Goal: Task Accomplishment & Management: Manage account settings

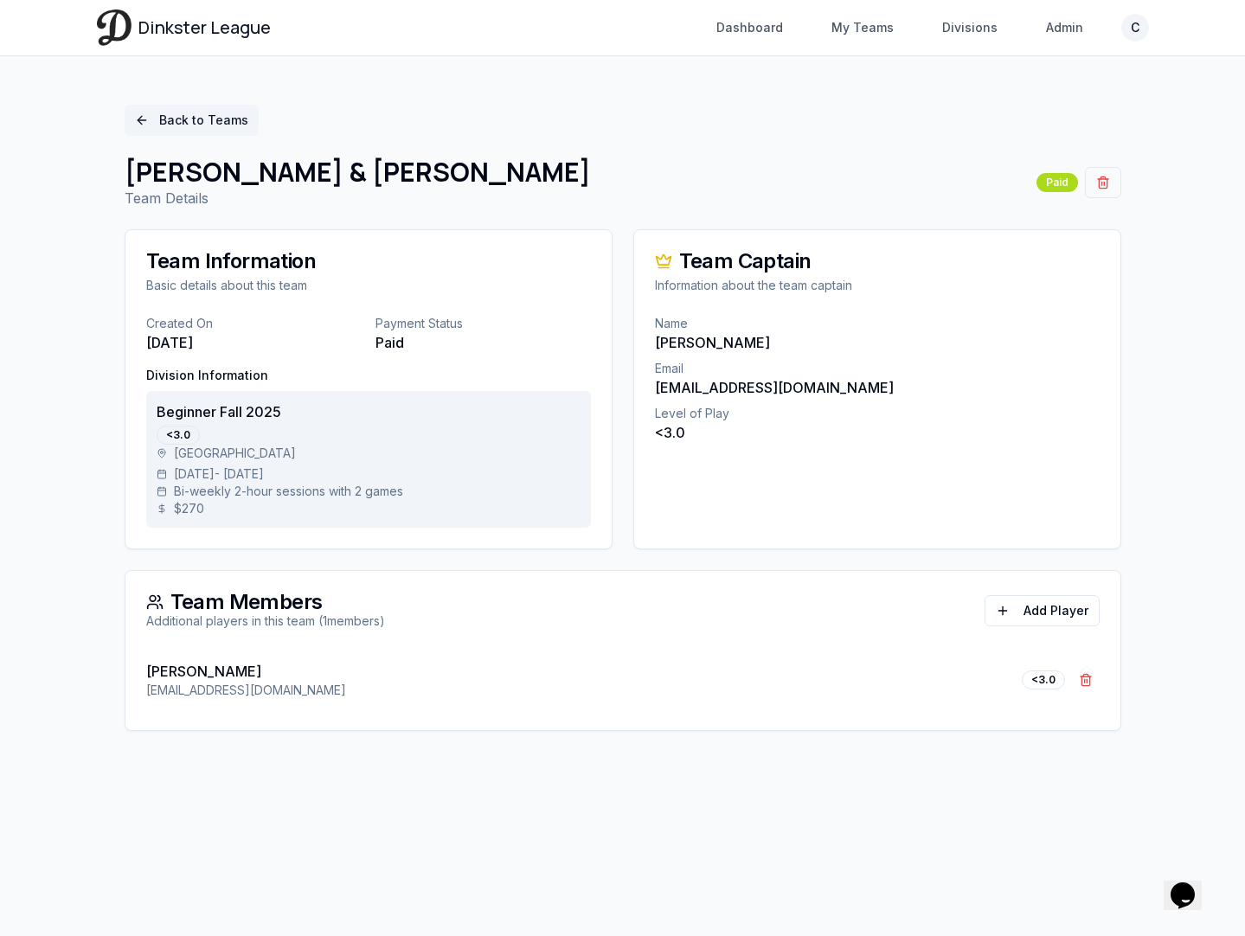
click at [211, 119] on link "Back to Teams" at bounding box center [192, 120] width 134 height 31
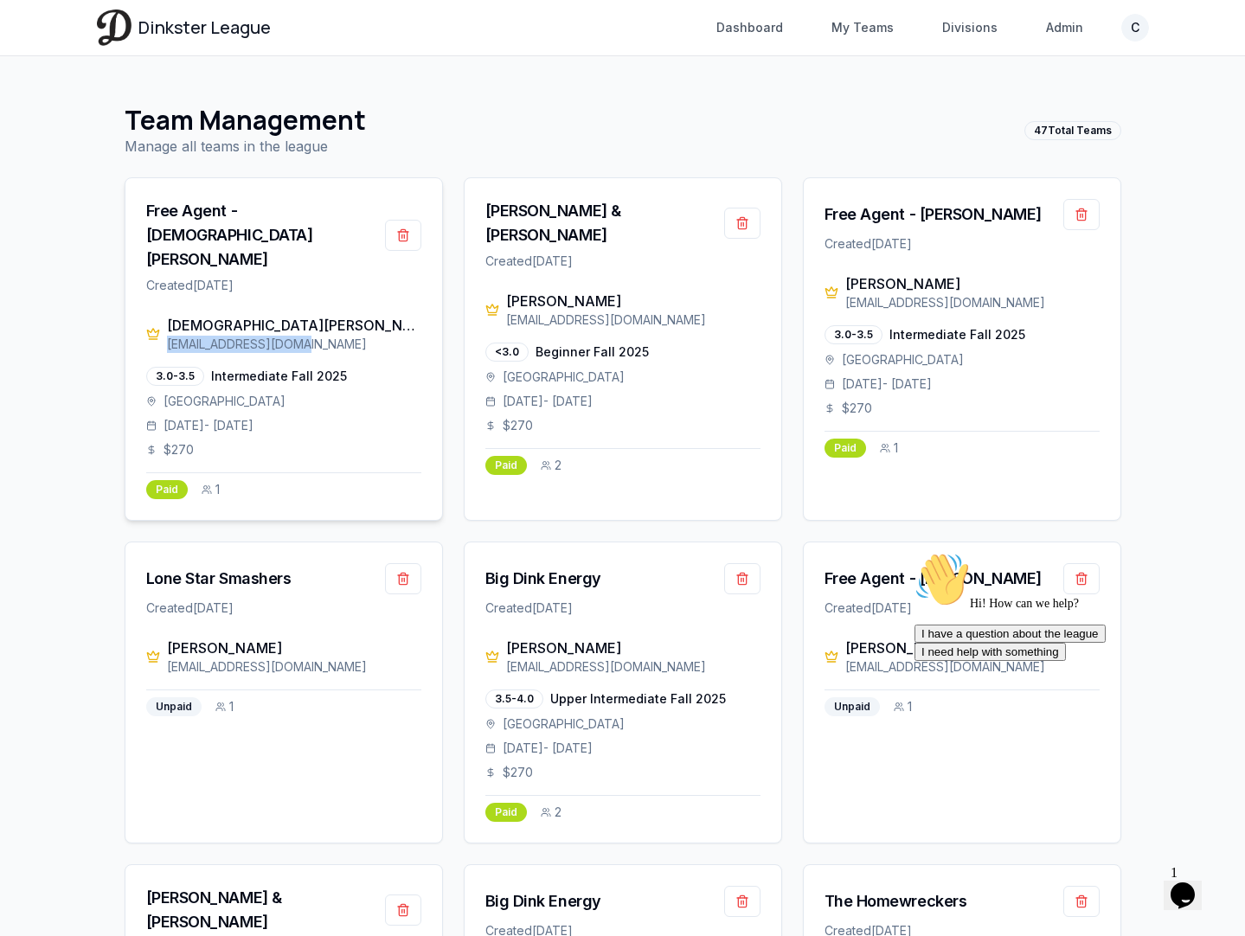
drag, startPoint x: 298, startPoint y: 305, endPoint x: 165, endPoint y: 306, distance: 133.2
click at [165, 315] on div "Jesus Salcido salcidoj23@gmail.com" at bounding box center [283, 334] width 275 height 38
copy div "[EMAIL_ADDRESS][DOMAIN_NAME]"
click at [287, 336] on div "[EMAIL_ADDRESS][DOMAIN_NAME]" at bounding box center [294, 344] width 254 height 17
drag, startPoint x: 300, startPoint y: 303, endPoint x: 169, endPoint y: 303, distance: 131.5
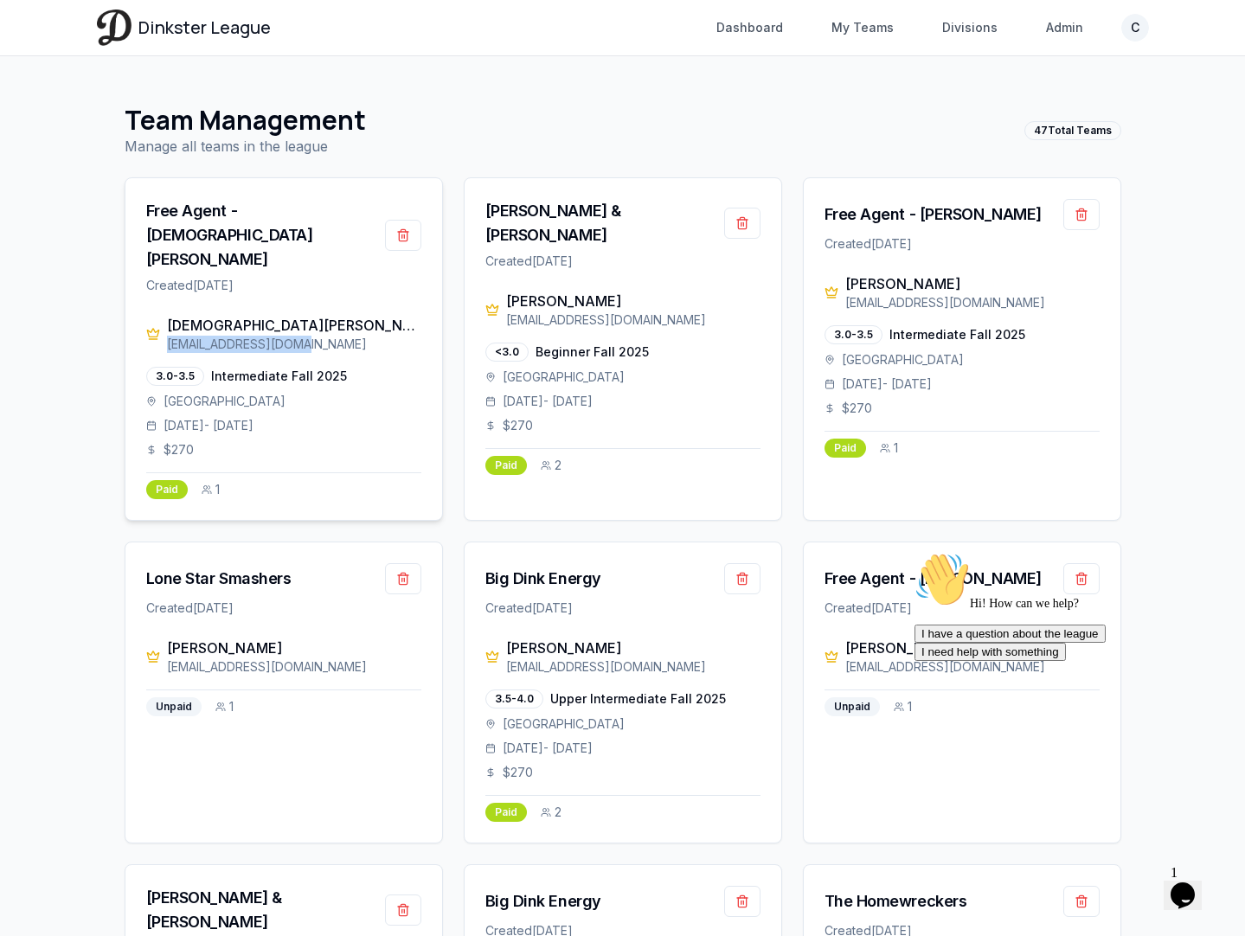
click at [169, 336] on div "[EMAIL_ADDRESS][DOMAIN_NAME]" at bounding box center [294, 344] width 254 height 17
copy div "[EMAIL_ADDRESS][DOMAIN_NAME]"
drag, startPoint x: 1027, startPoint y: 303, endPoint x: 845, endPoint y: 304, distance: 181.7
click at [845, 304] on div "alanmandujano99@gmail.com" at bounding box center [972, 302] width 254 height 17
copy div "alanmandujano99@gmail.com"
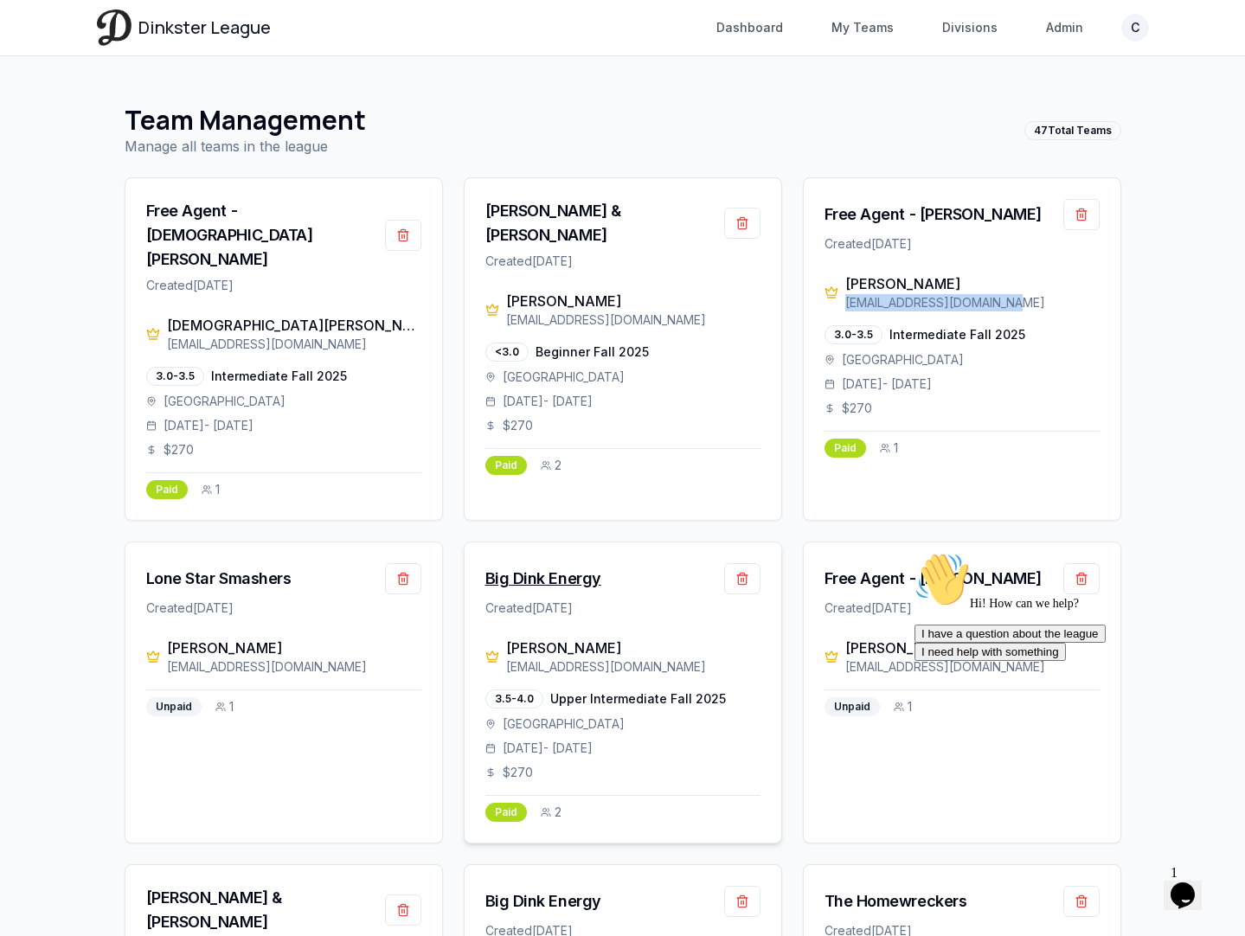
click at [568, 567] on div "Big Dink Energy" at bounding box center [543, 579] width 116 height 24
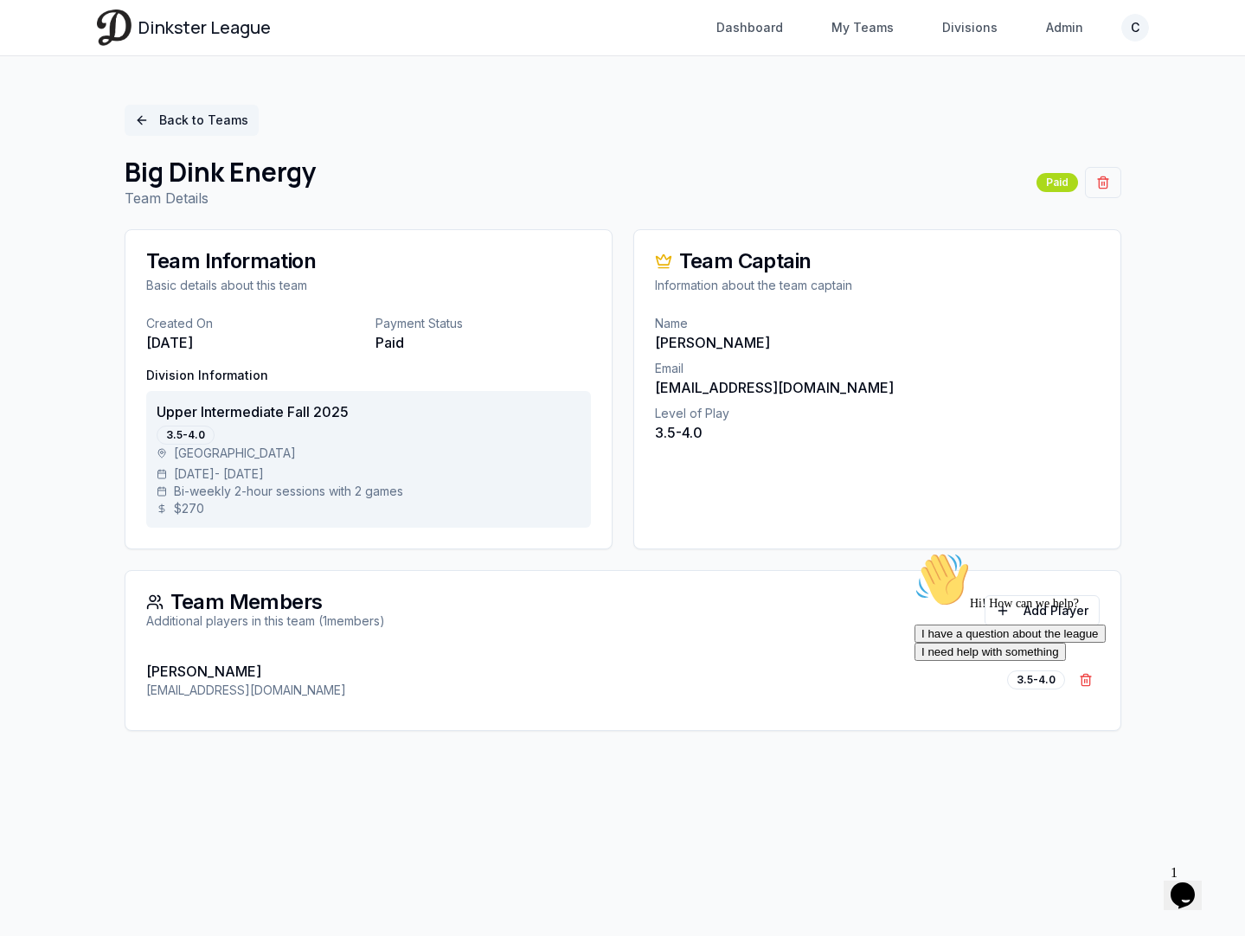
click at [192, 115] on link "Back to Teams" at bounding box center [192, 120] width 134 height 31
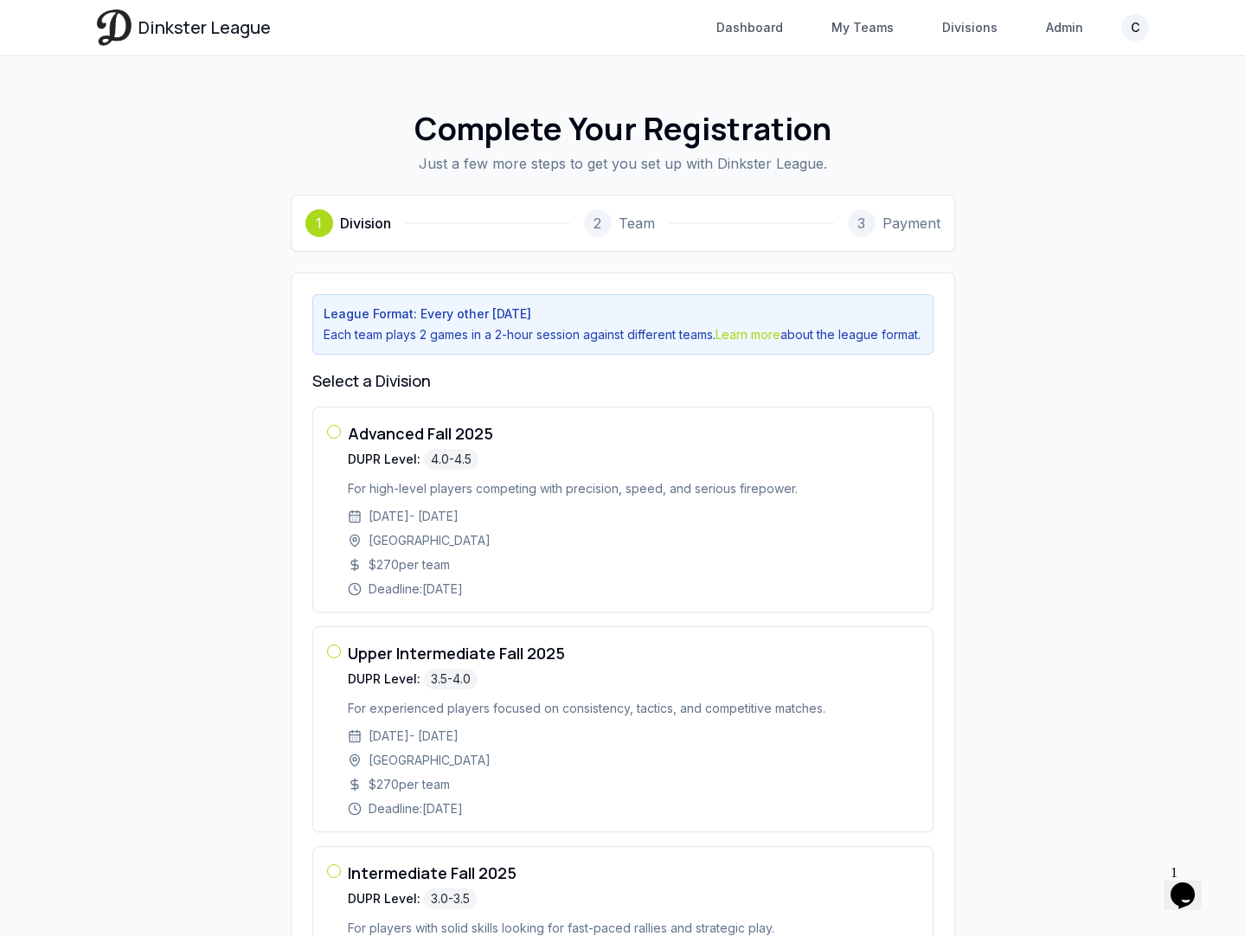
click at [210, 34] on span "Dinkster League" at bounding box center [204, 28] width 132 height 24
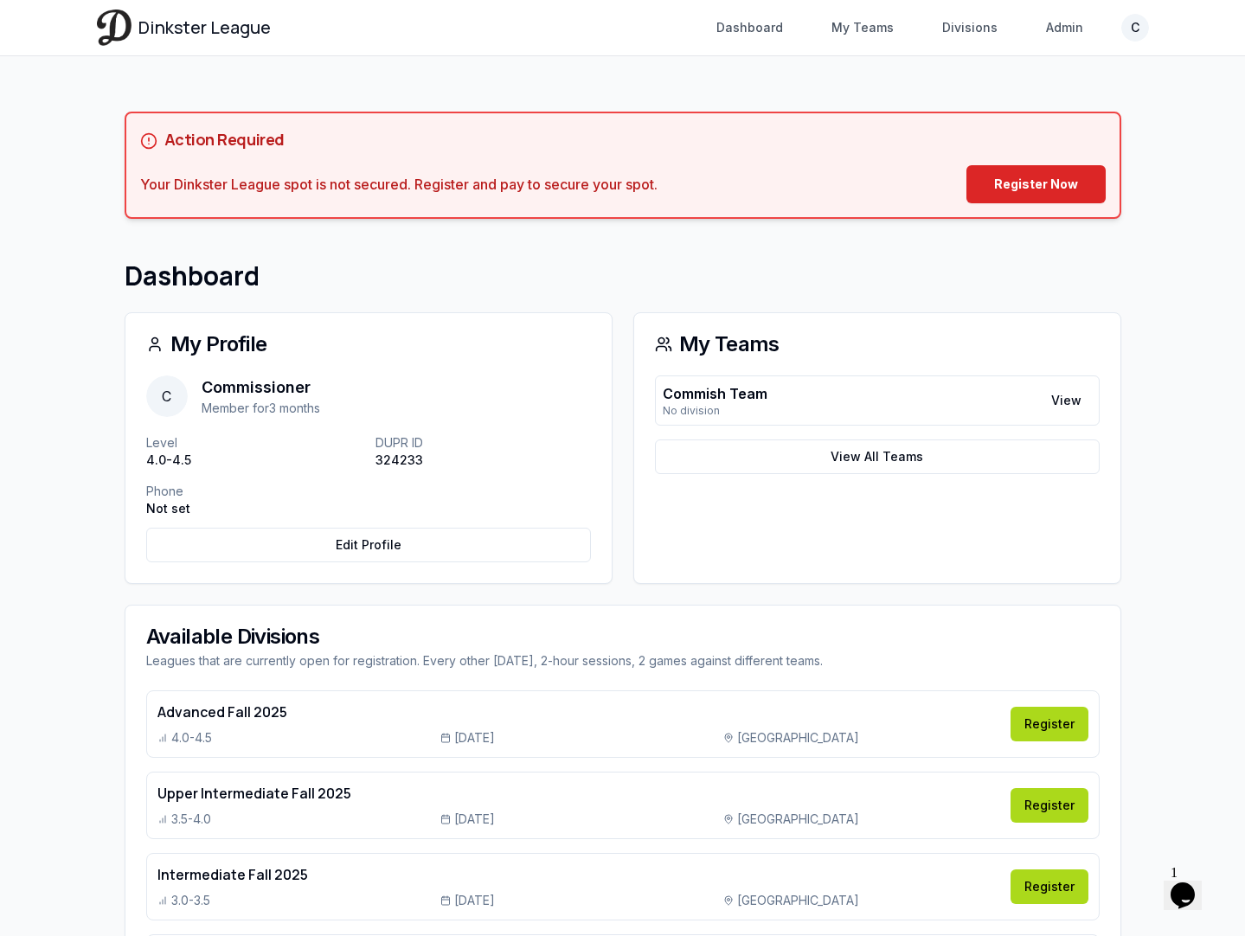
click at [70, 335] on main "Action Required Your Dinkster League spot is not secured. Register and pay to s…" at bounding box center [622, 567] width 1107 height 1023
click at [1054, 28] on link "Admin" at bounding box center [1065, 27] width 58 height 31
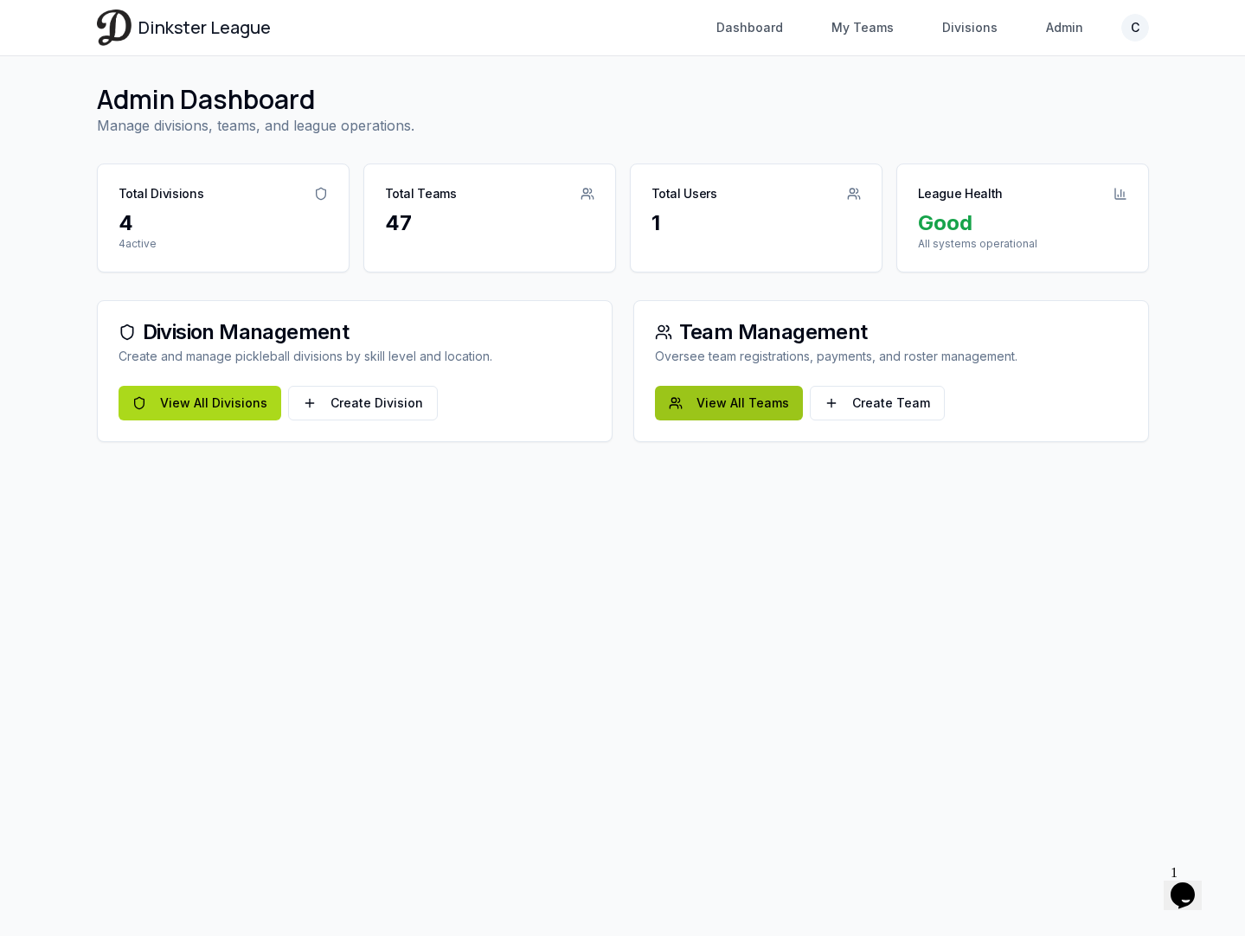
click at [729, 417] on link "View All Teams" at bounding box center [729, 403] width 148 height 35
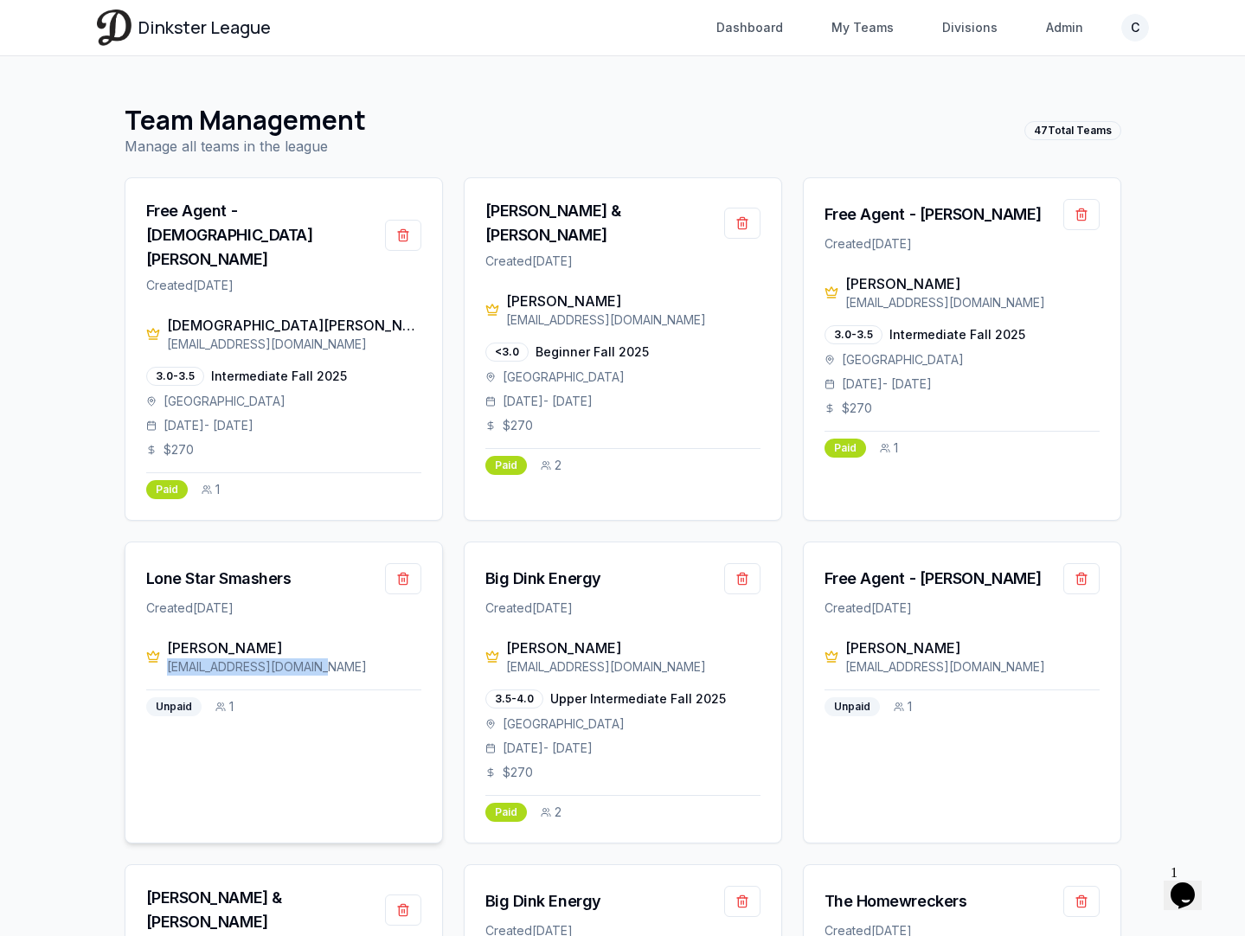
drag, startPoint x: 317, startPoint y: 629, endPoint x: 165, endPoint y: 630, distance: 151.4
click at [165, 638] on div "Paul Oshinski pauldoshinski@gmail.com" at bounding box center [283, 657] width 275 height 38
copy div "[EMAIL_ADDRESS][DOMAIN_NAME]"
click at [548, 567] on div "Big Dink Energy" at bounding box center [543, 579] width 116 height 24
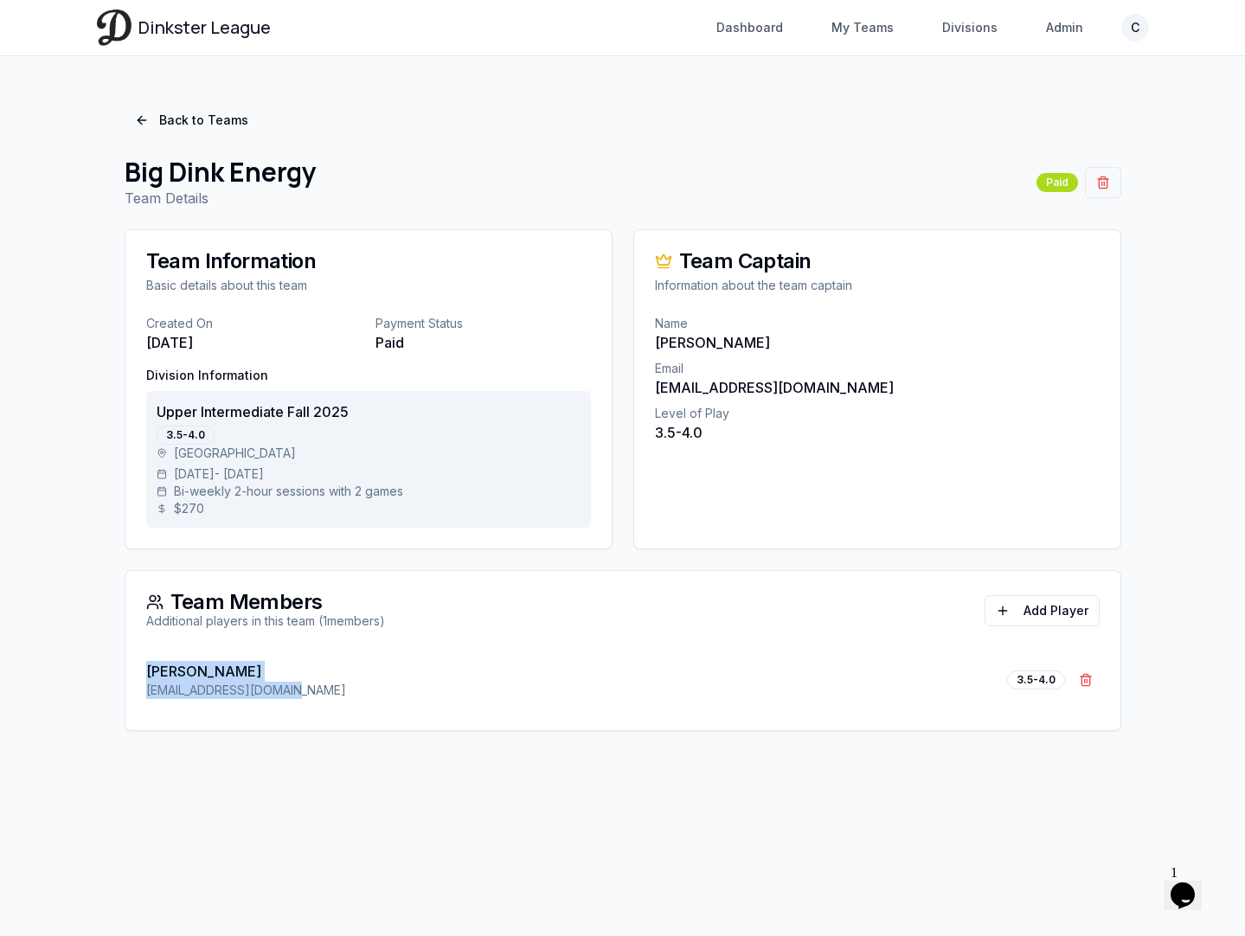
drag, startPoint x: 317, startPoint y: 690, endPoint x: 142, endPoint y: 679, distance: 175.1
click at [142, 679] on div "Jordan Ogrinc jordanogrinc@gmail.com 3.5-4.0 Remove Jordan Ogrinc" at bounding box center [622, 691] width 995 height 80
copy div "Jordan Ogrinc jordanogrinc@gmail.com"
click at [186, 120] on link "Back to Teams" at bounding box center [192, 120] width 134 height 31
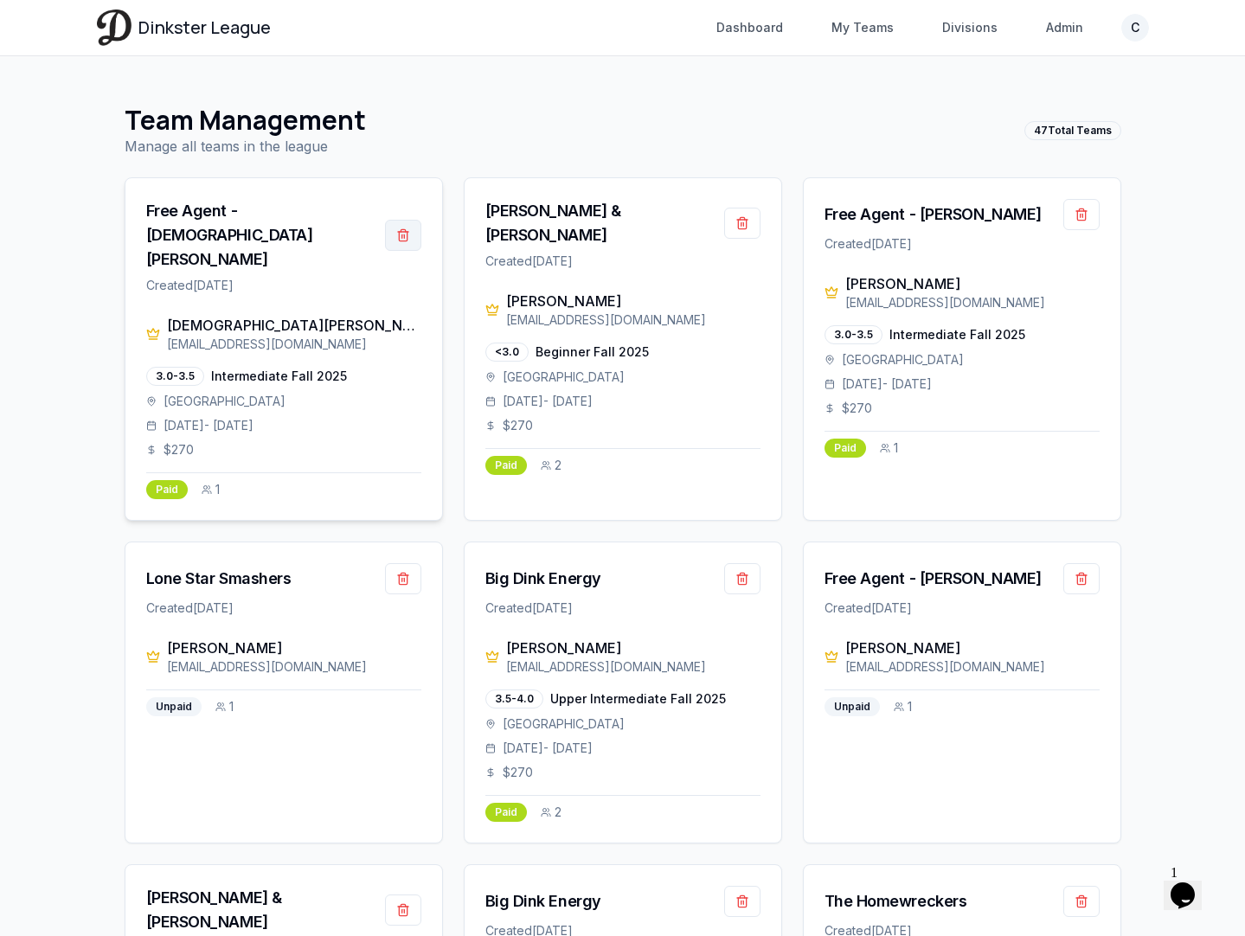
click at [408, 220] on button "button" at bounding box center [403, 235] width 36 height 31
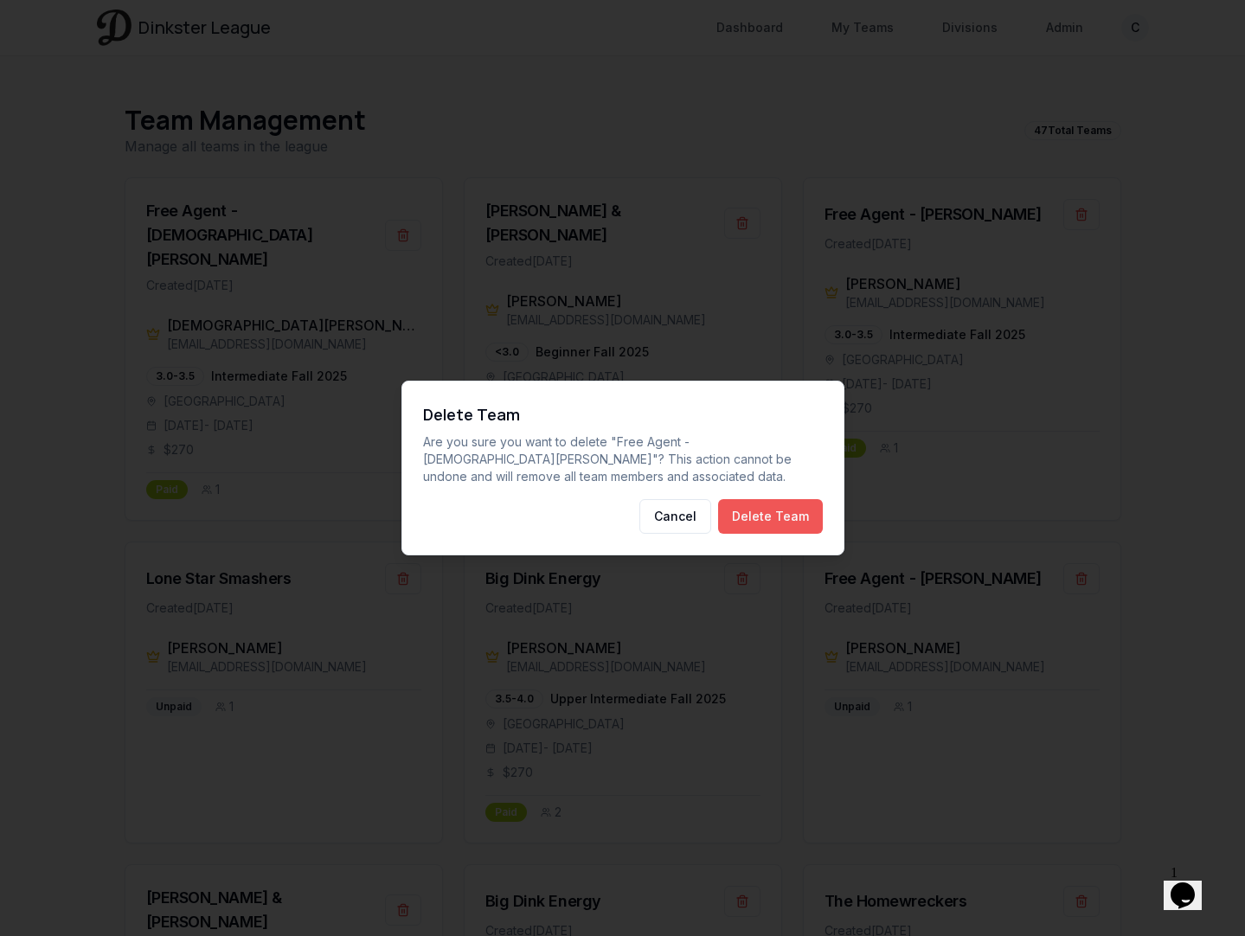
click at [783, 518] on button "Delete Team" at bounding box center [770, 516] width 105 height 35
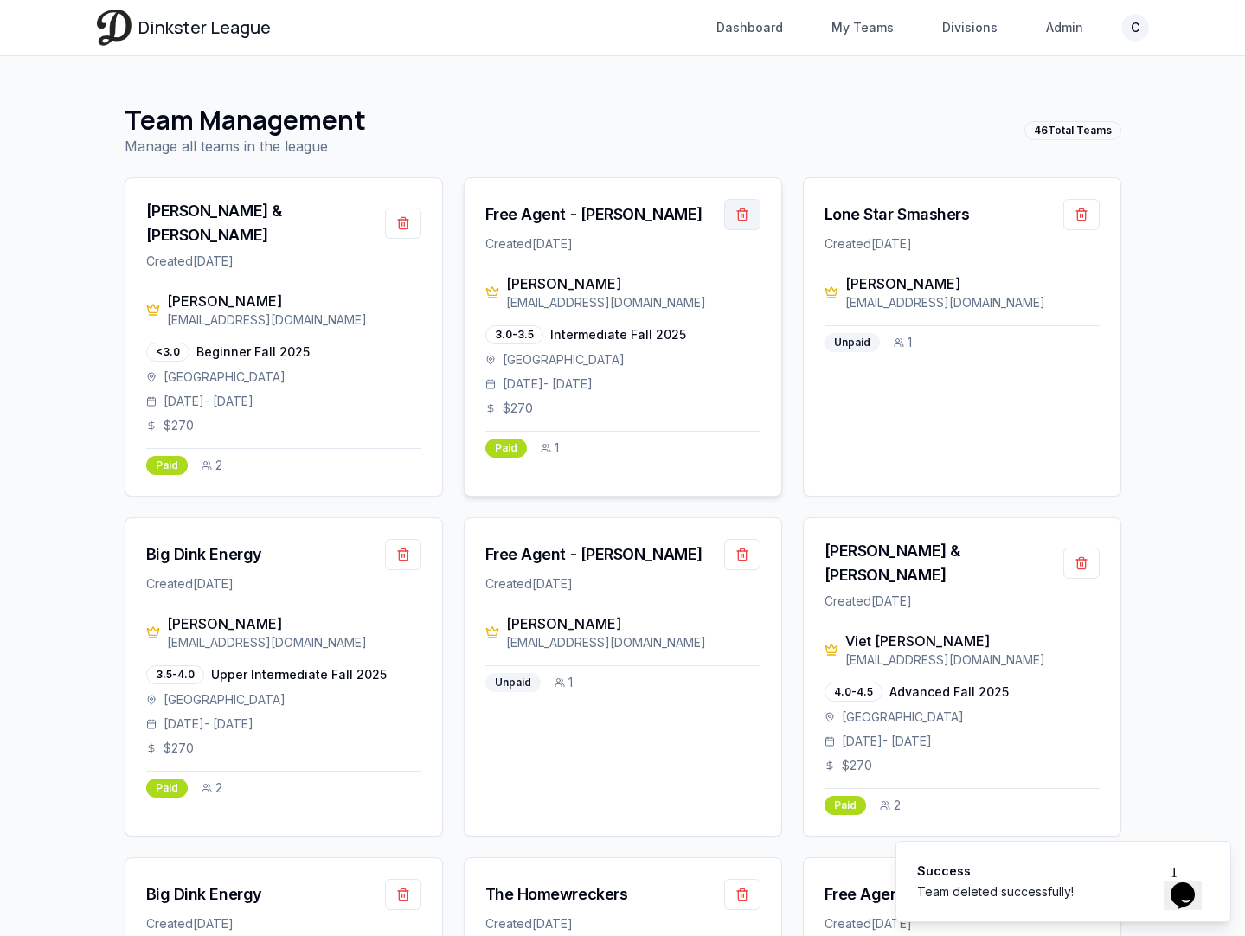
click at [740, 218] on button "button" at bounding box center [742, 214] width 36 height 31
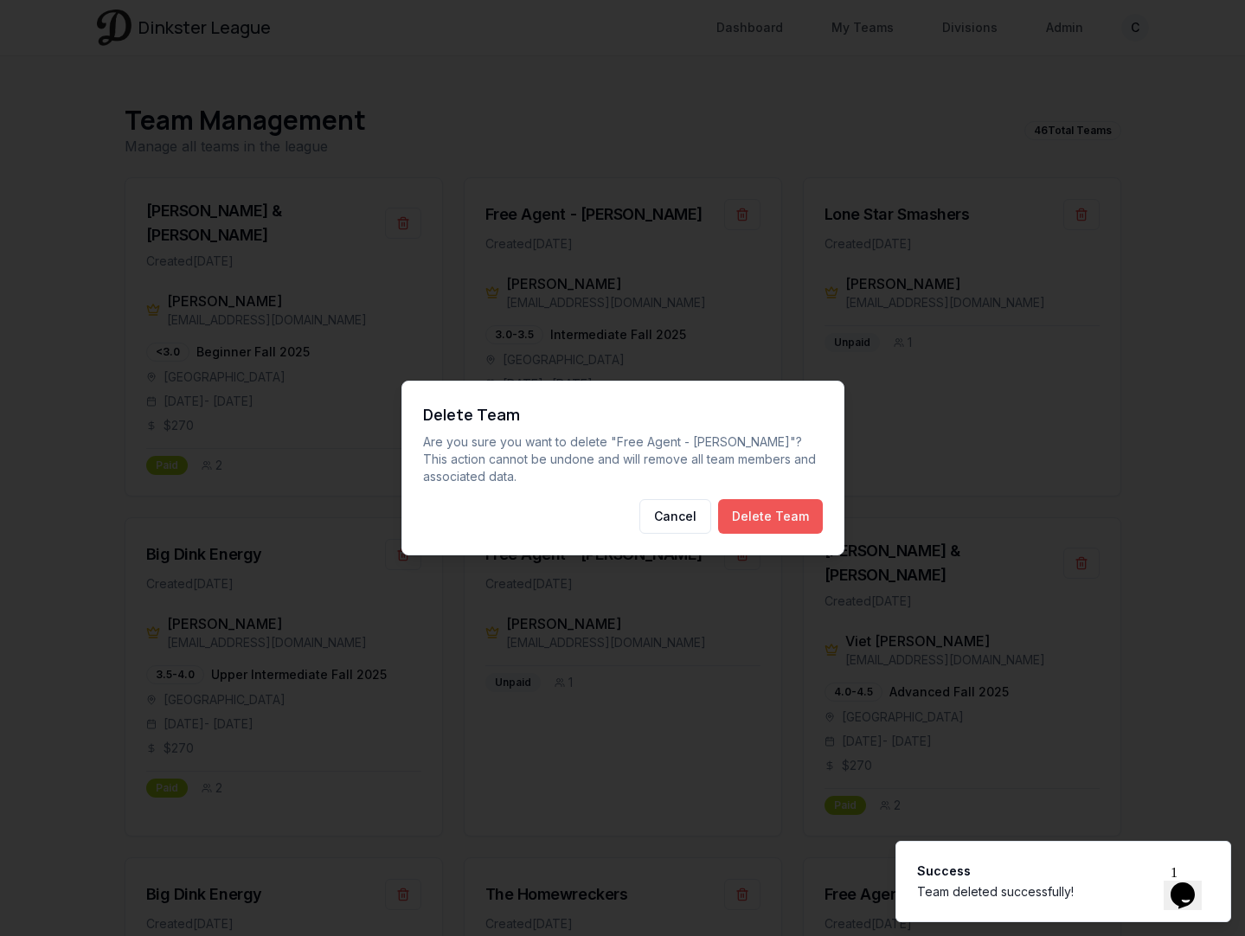
click at [766, 504] on button "Delete Team" at bounding box center [770, 516] width 105 height 35
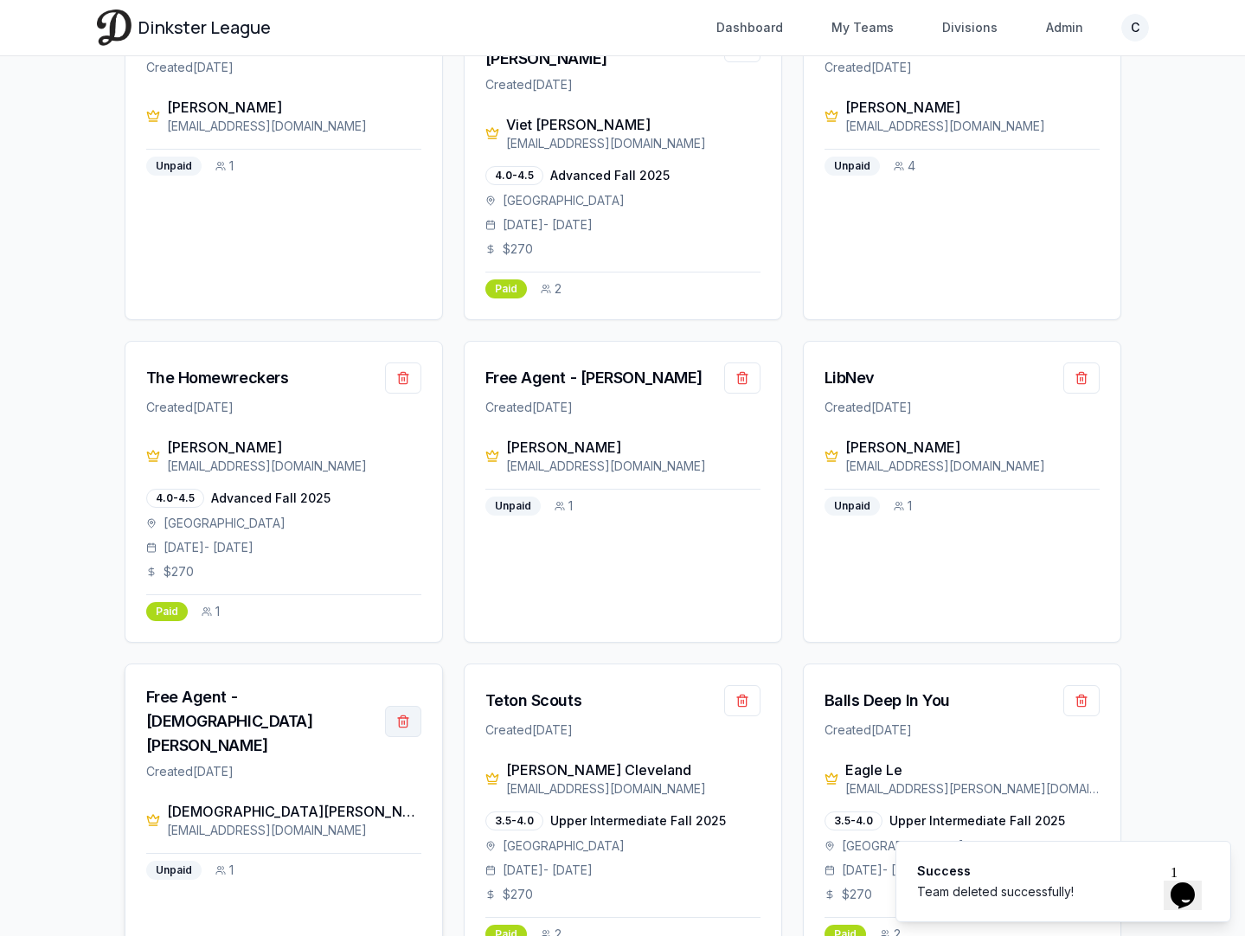
scroll to position [519, 0]
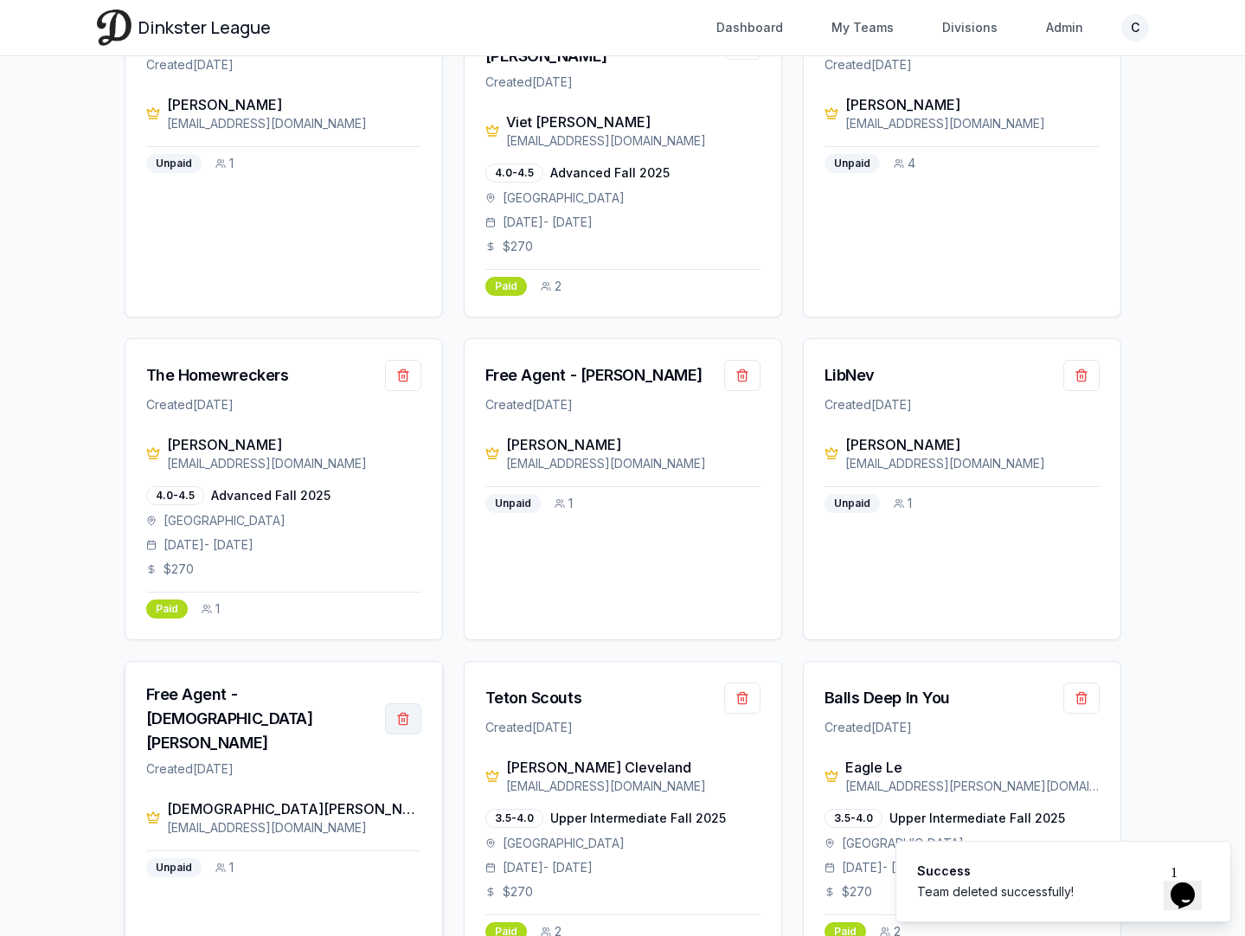
click at [401, 703] on button "button" at bounding box center [403, 718] width 36 height 31
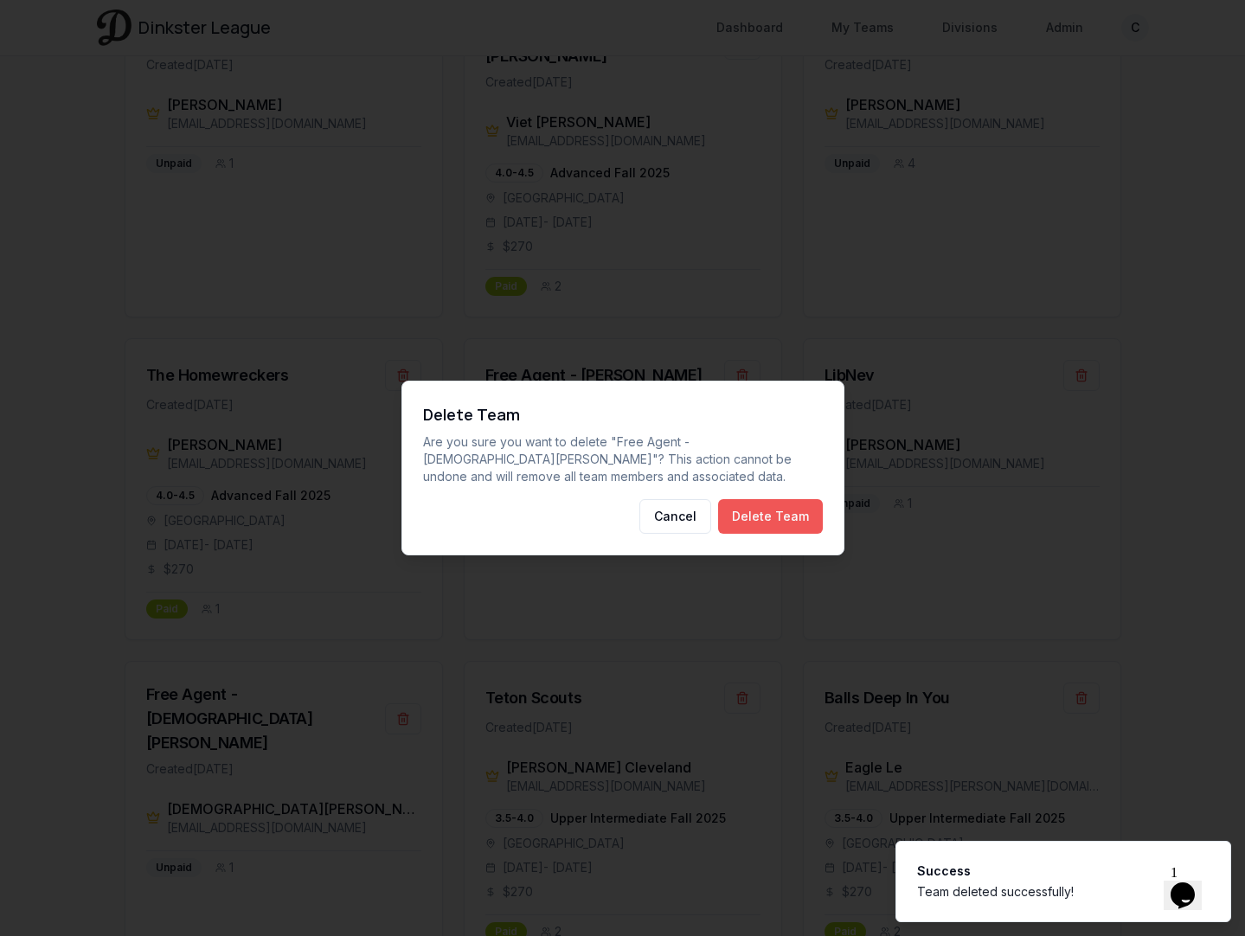
click at [766, 519] on button "Delete Team" at bounding box center [770, 516] width 105 height 35
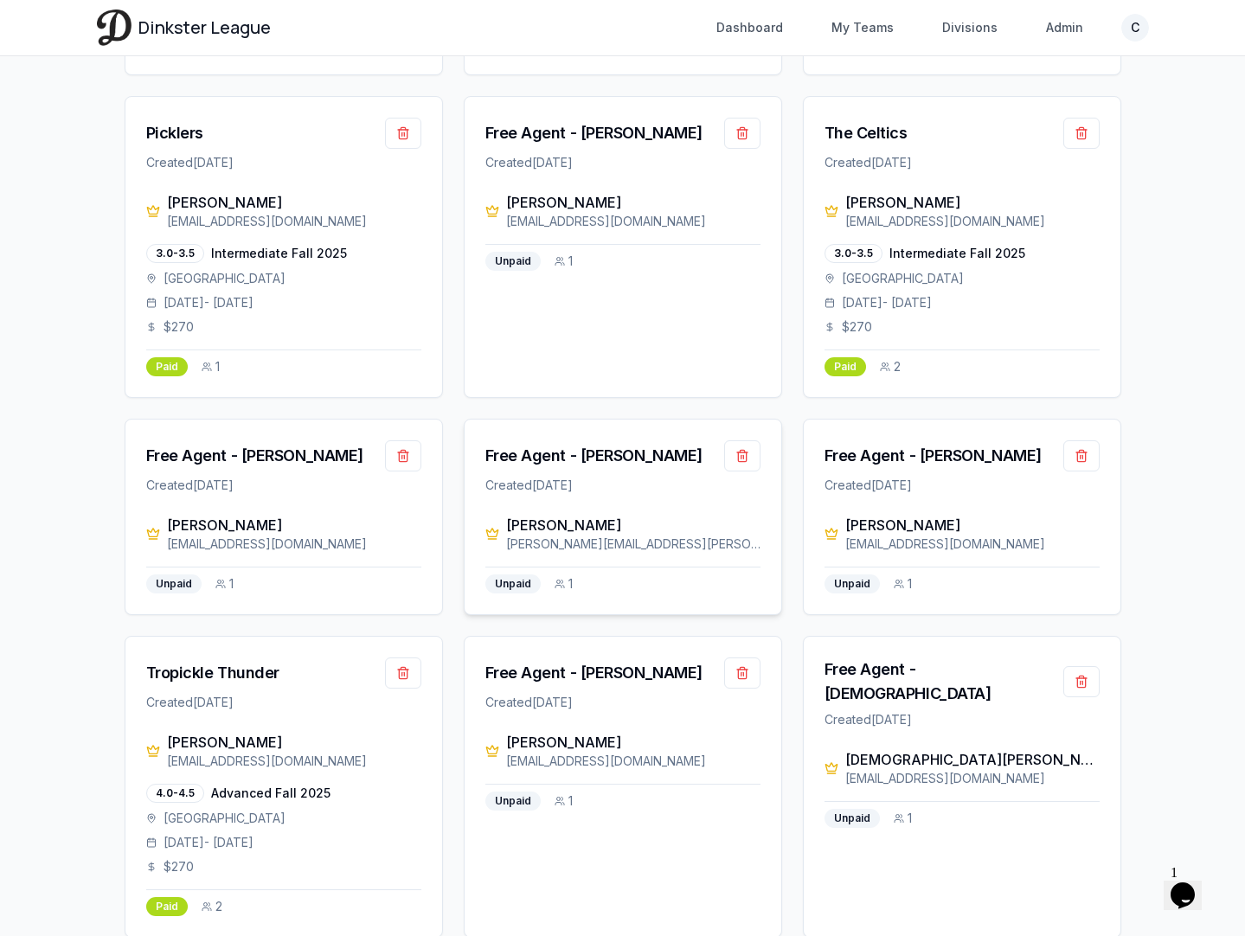
scroll to position [1437, 0]
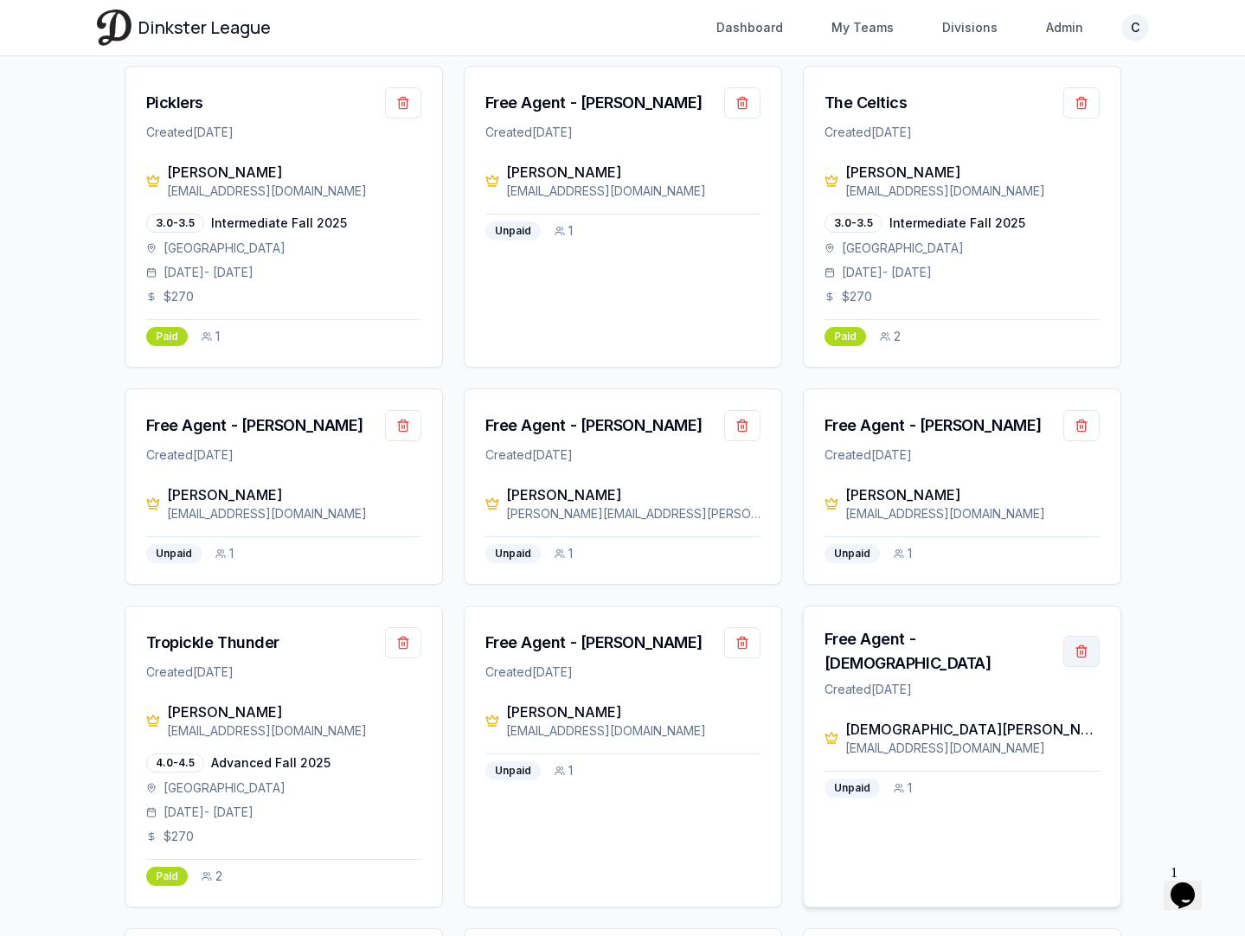
click at [1087, 636] on button "button" at bounding box center [1081, 651] width 36 height 31
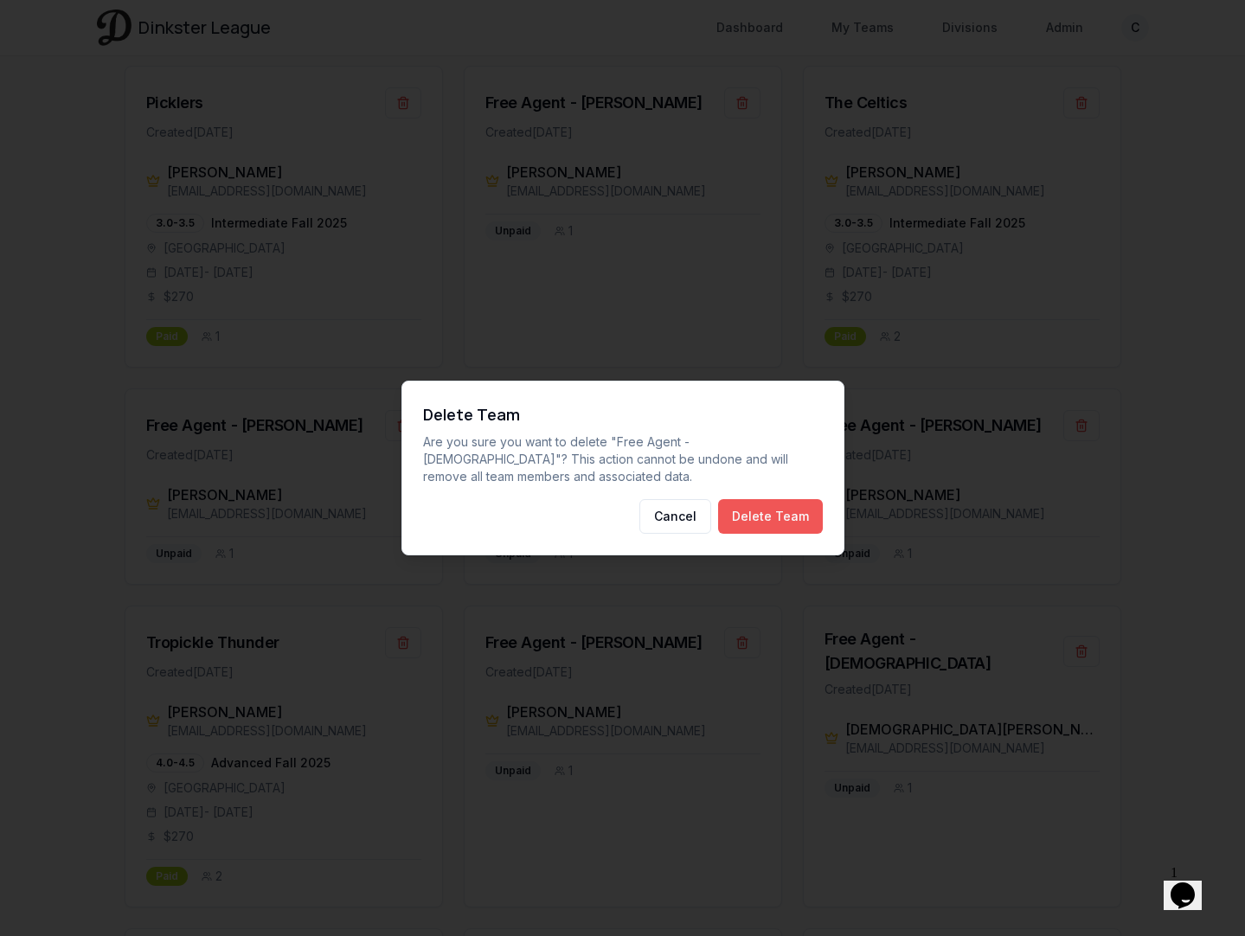
click at [797, 521] on button "Delete Team" at bounding box center [770, 516] width 105 height 35
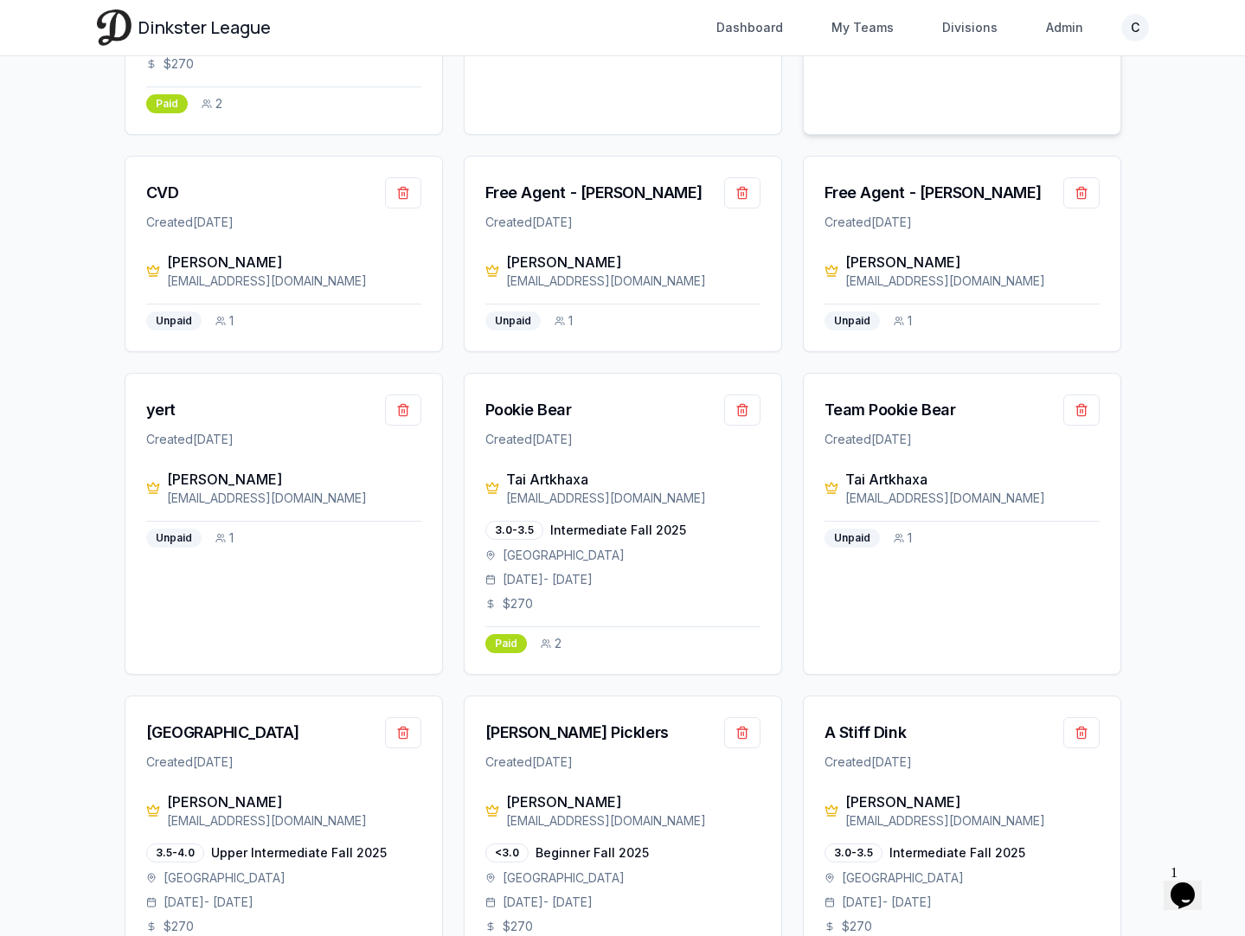
scroll to position [2533, 0]
click at [1088, 394] on button "button" at bounding box center [1081, 409] width 36 height 31
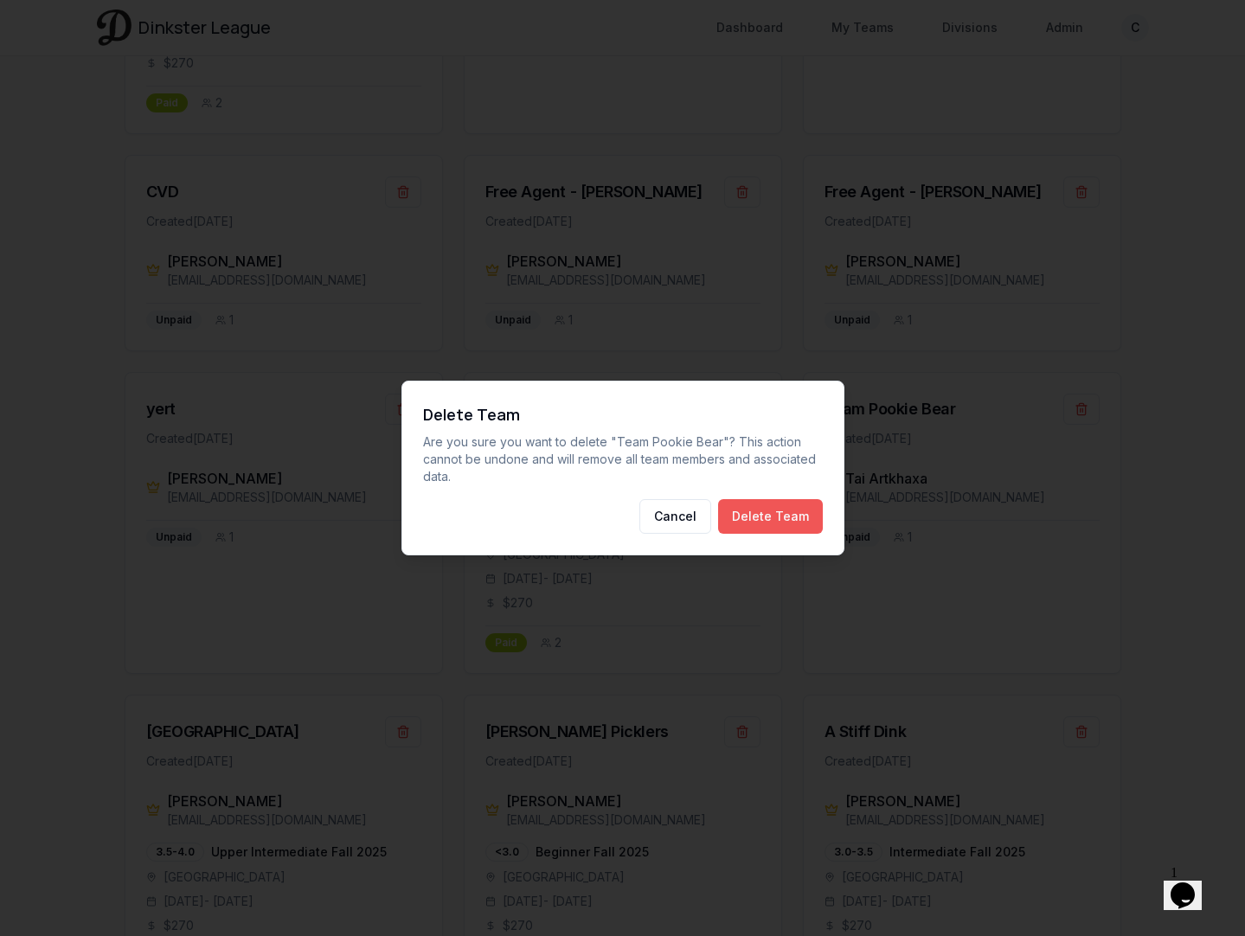
click at [790, 511] on button "Delete Team" at bounding box center [770, 516] width 105 height 35
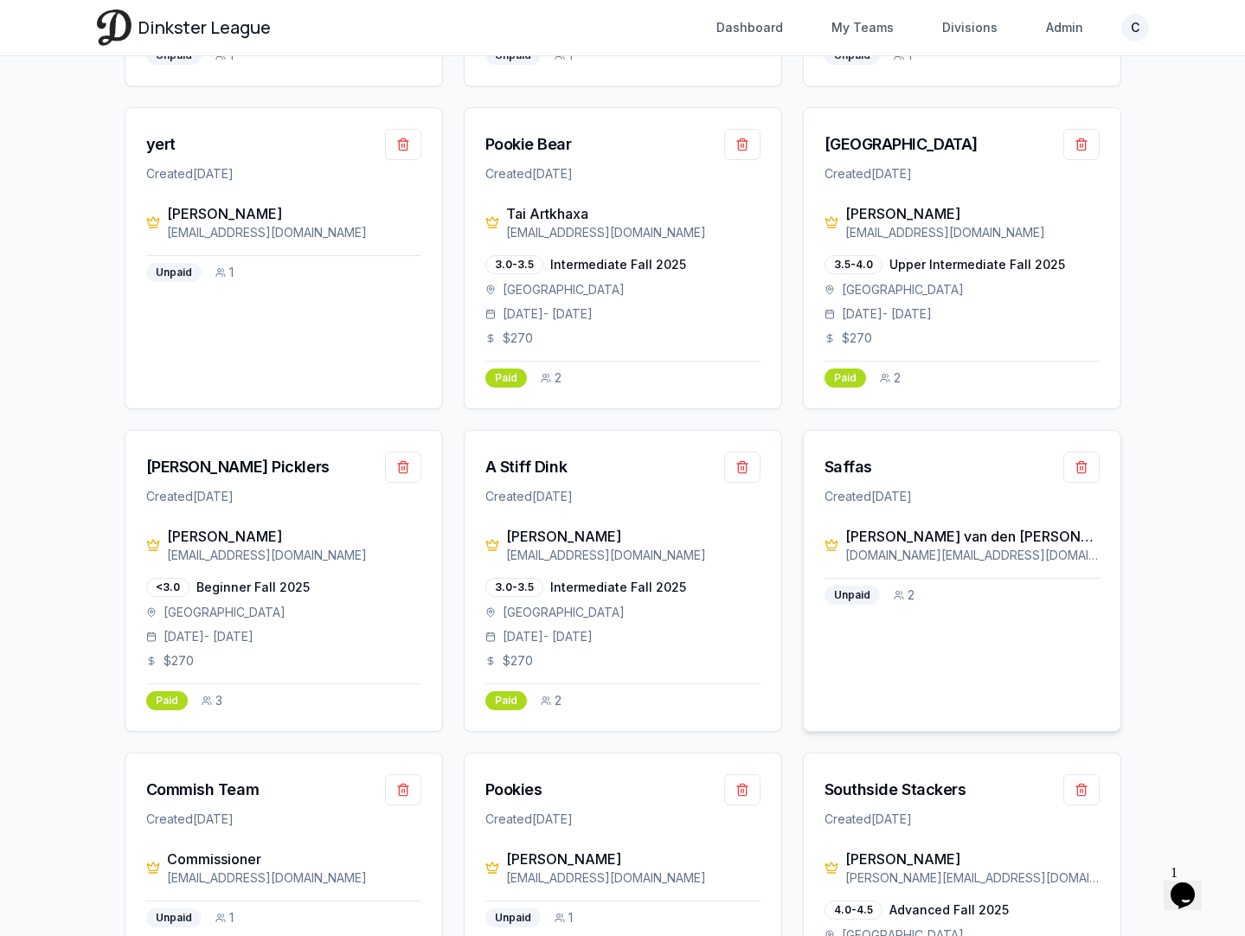
scroll to position [2682, 0]
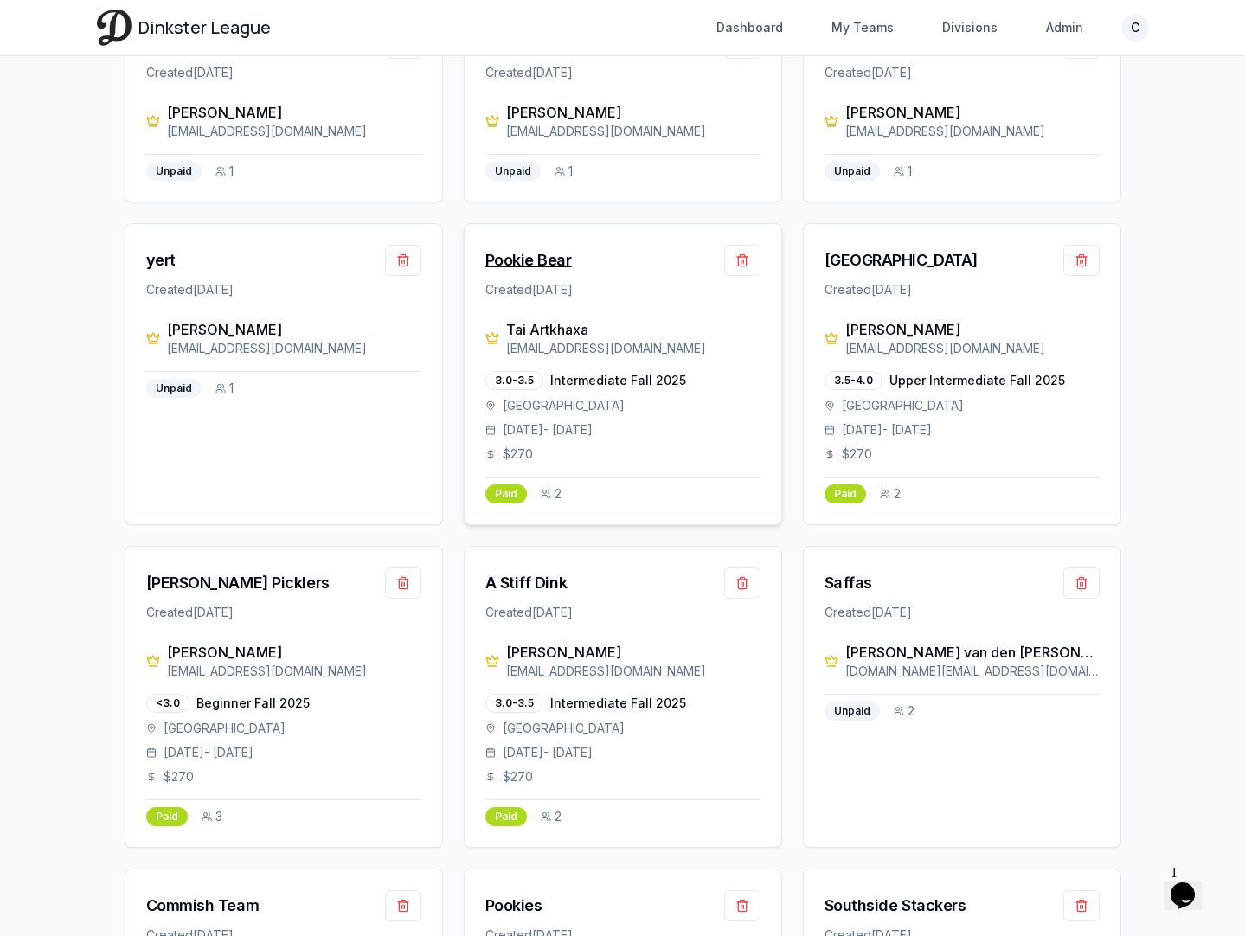
click at [553, 248] on div "Pookie Bear" at bounding box center [528, 260] width 87 height 24
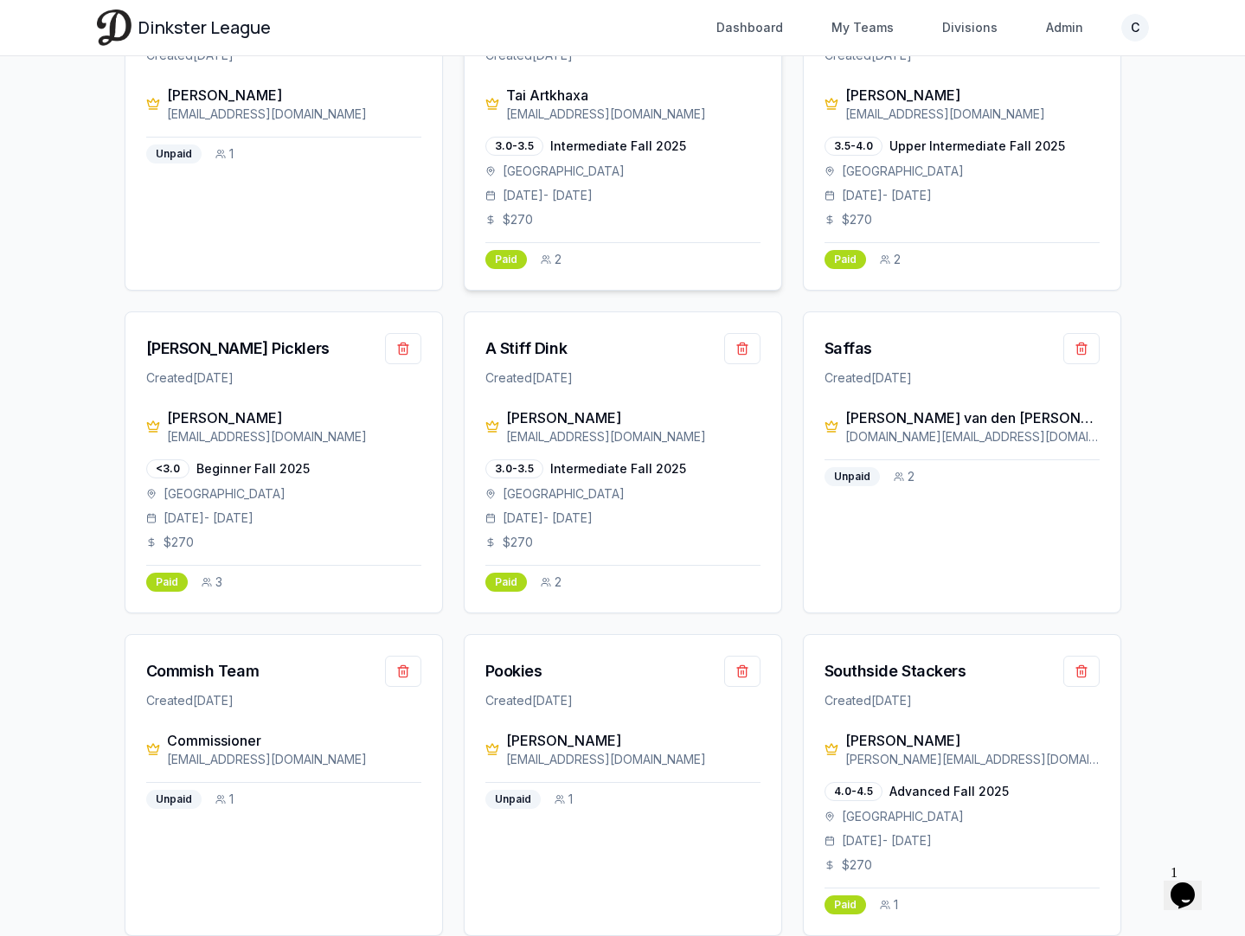
scroll to position [2999, 0]
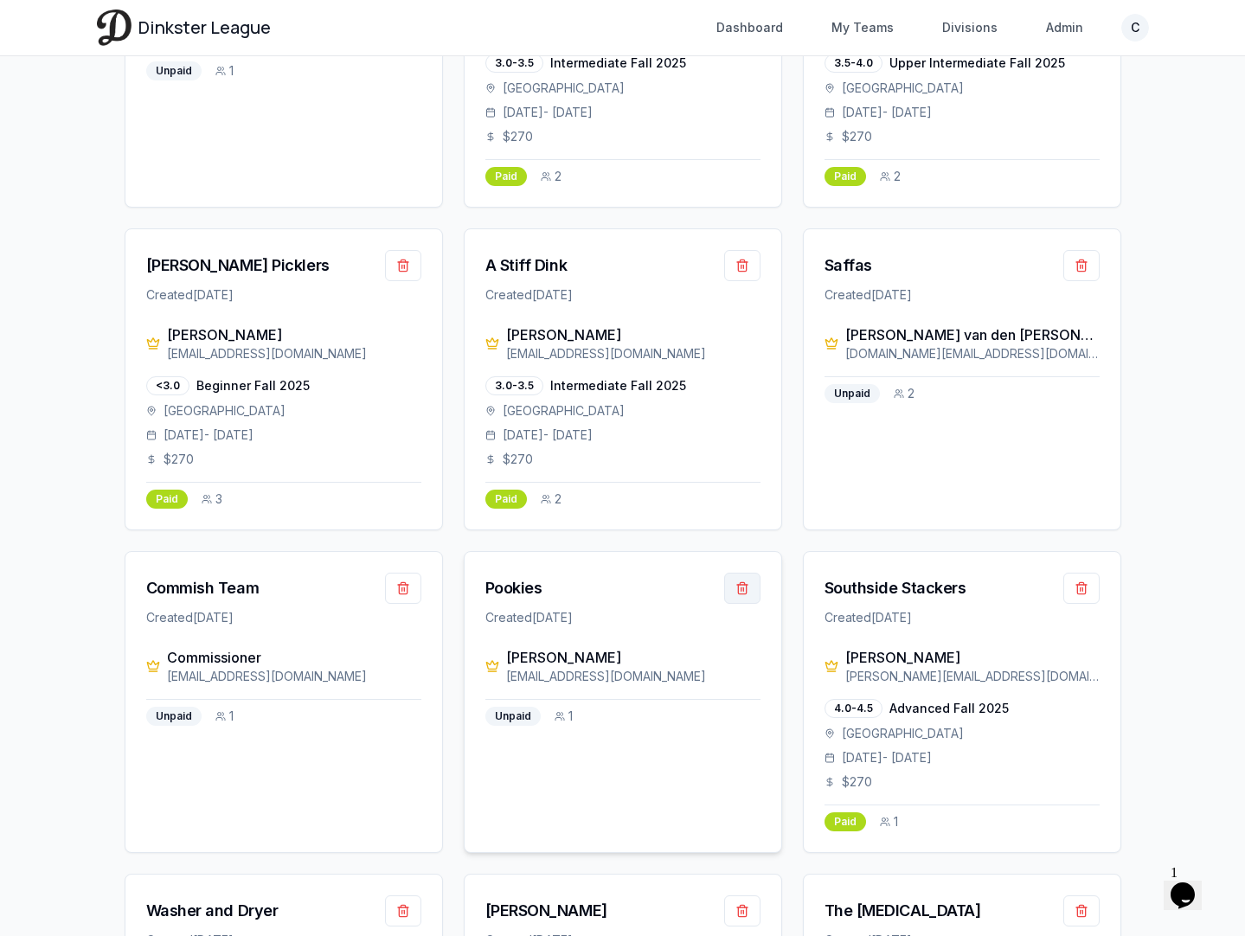
click at [745, 573] on button "button" at bounding box center [742, 588] width 36 height 31
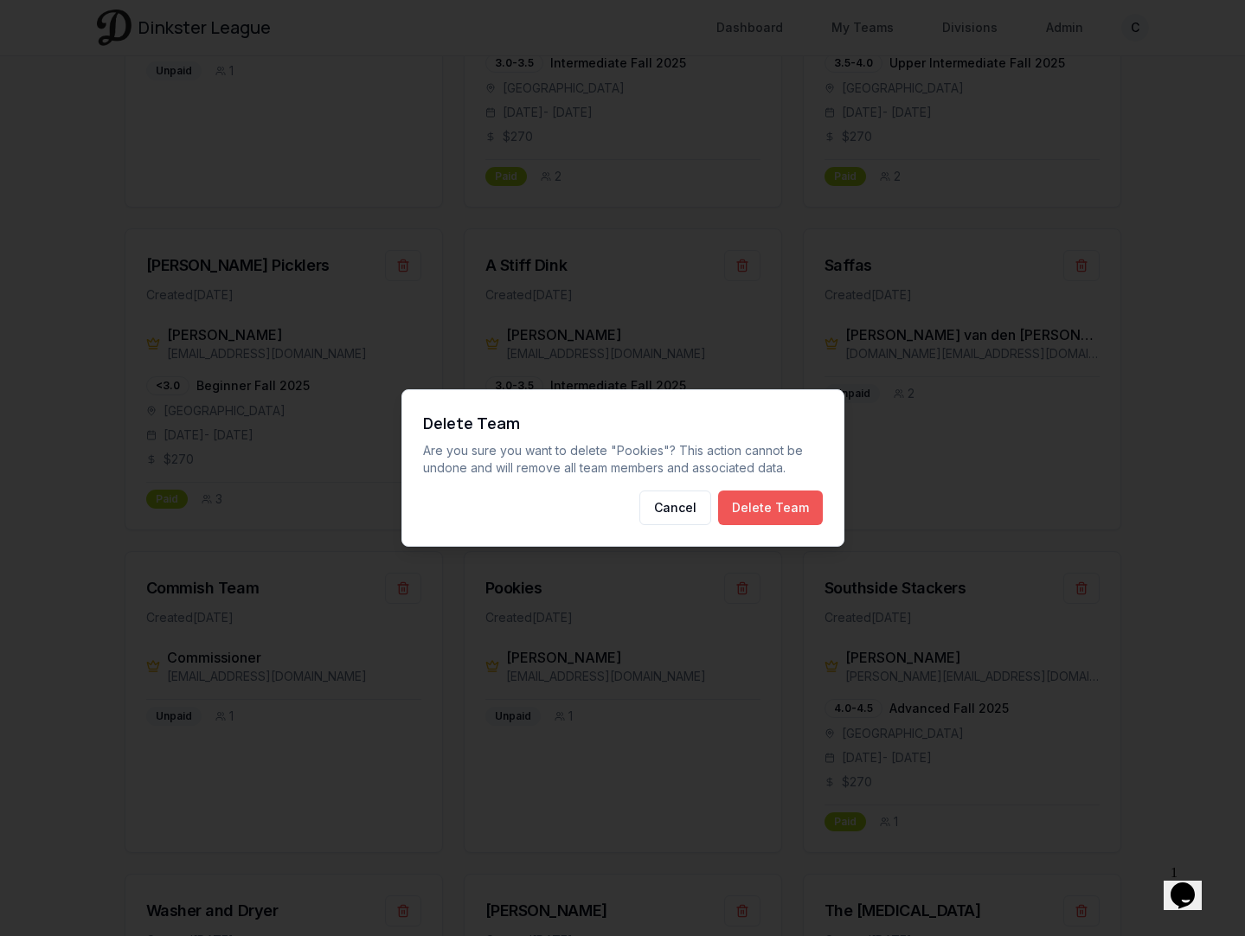
click at [792, 504] on button "Delete Team" at bounding box center [770, 508] width 105 height 35
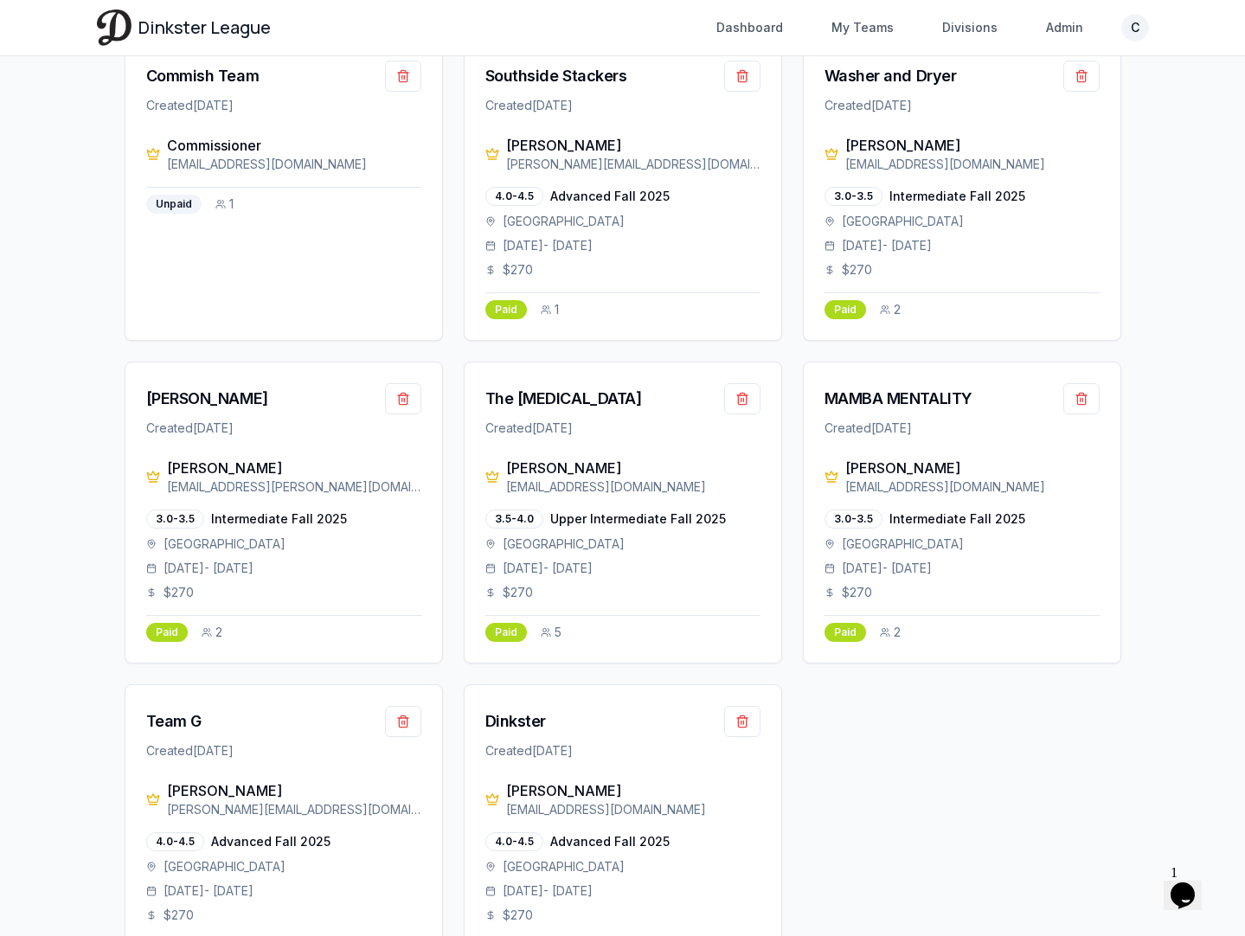
scroll to position [3514, 0]
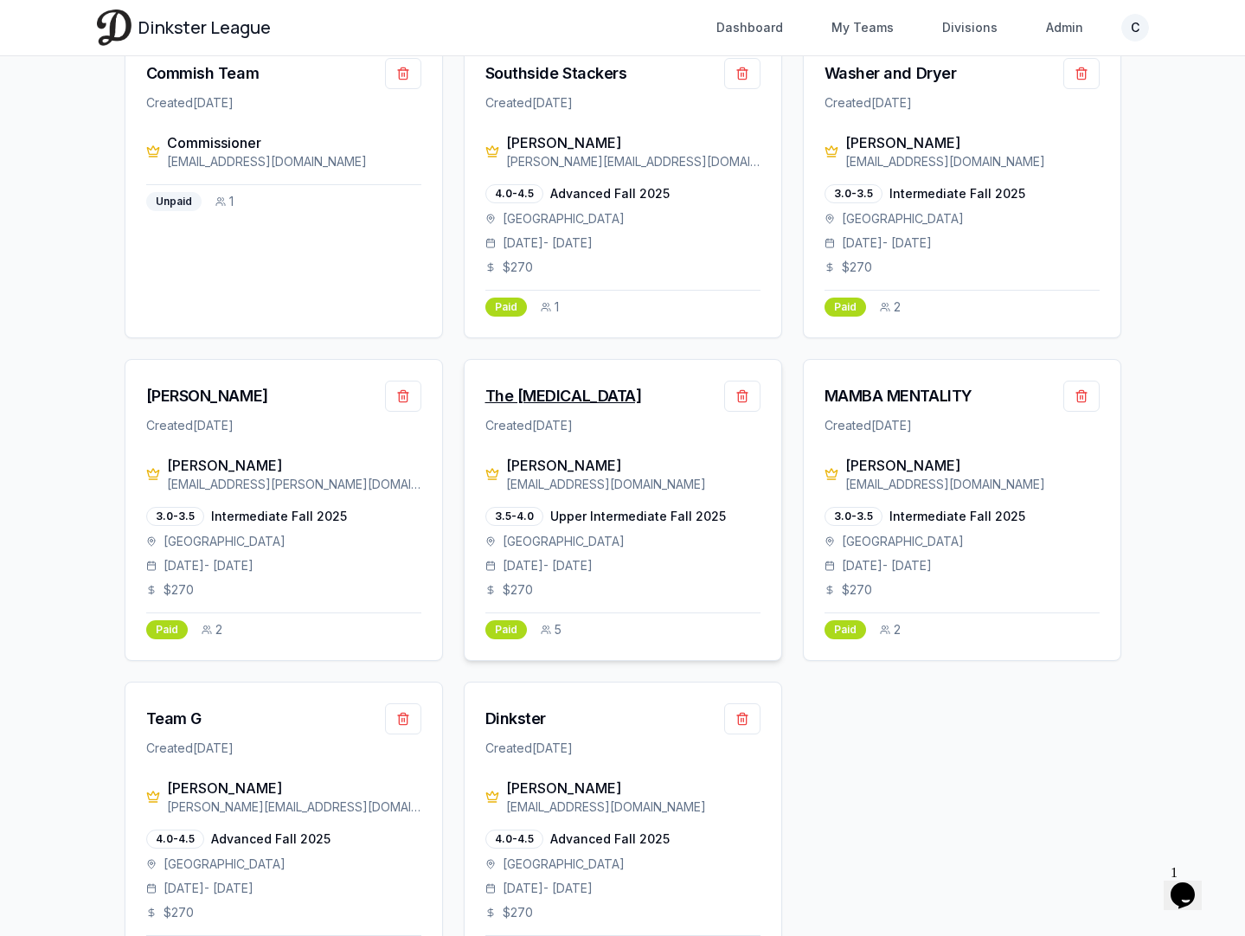
click at [530, 384] on div "The [MEDICAL_DATA]" at bounding box center [563, 396] width 157 height 24
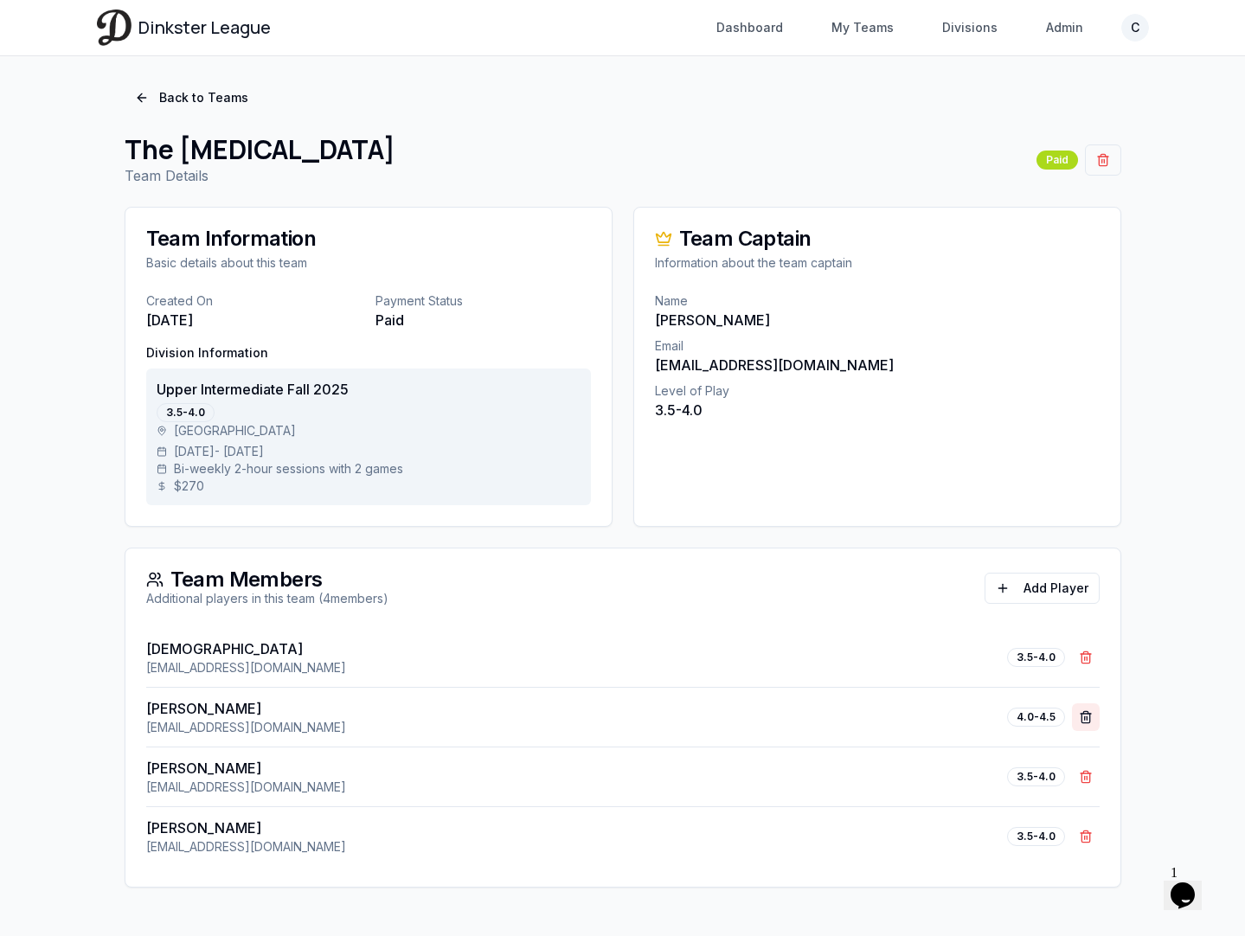
click at [1086, 721] on button "Remove Jeff Cantilang" at bounding box center [1086, 717] width 28 height 28
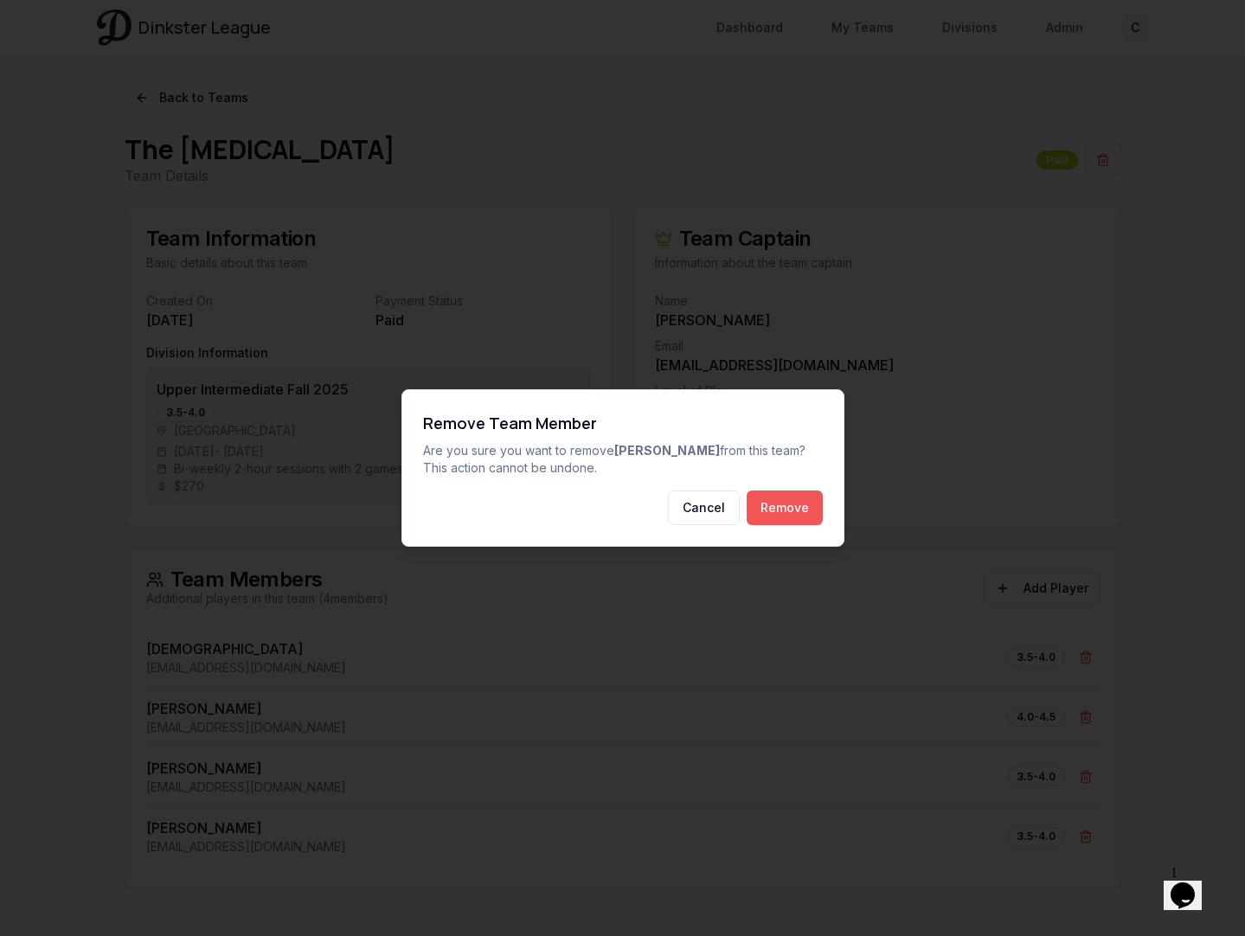
click at [779, 512] on button "Remove" at bounding box center [785, 508] width 76 height 35
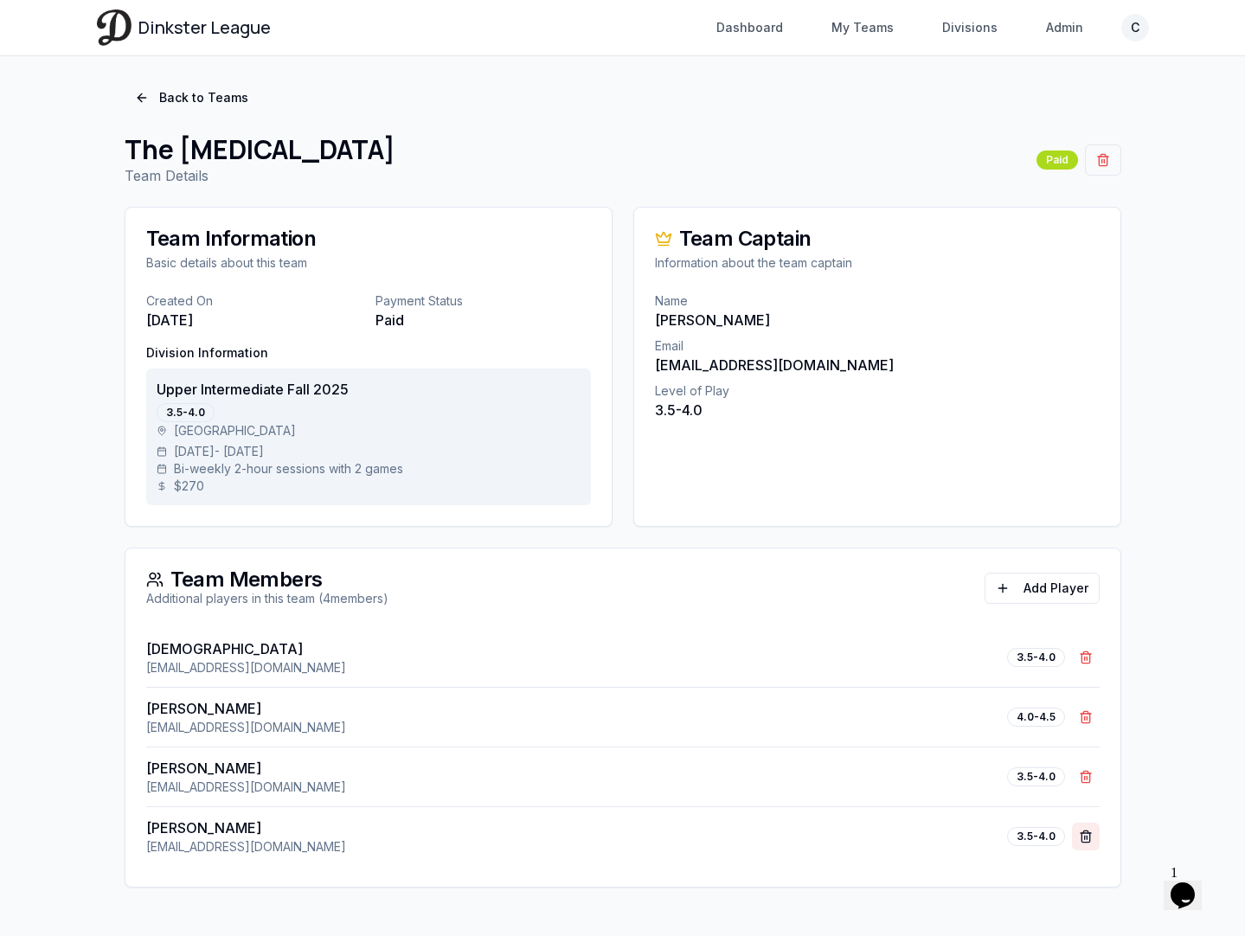
click at [1082, 833] on button "Remove Brandon Cantilang" at bounding box center [1086, 837] width 28 height 28
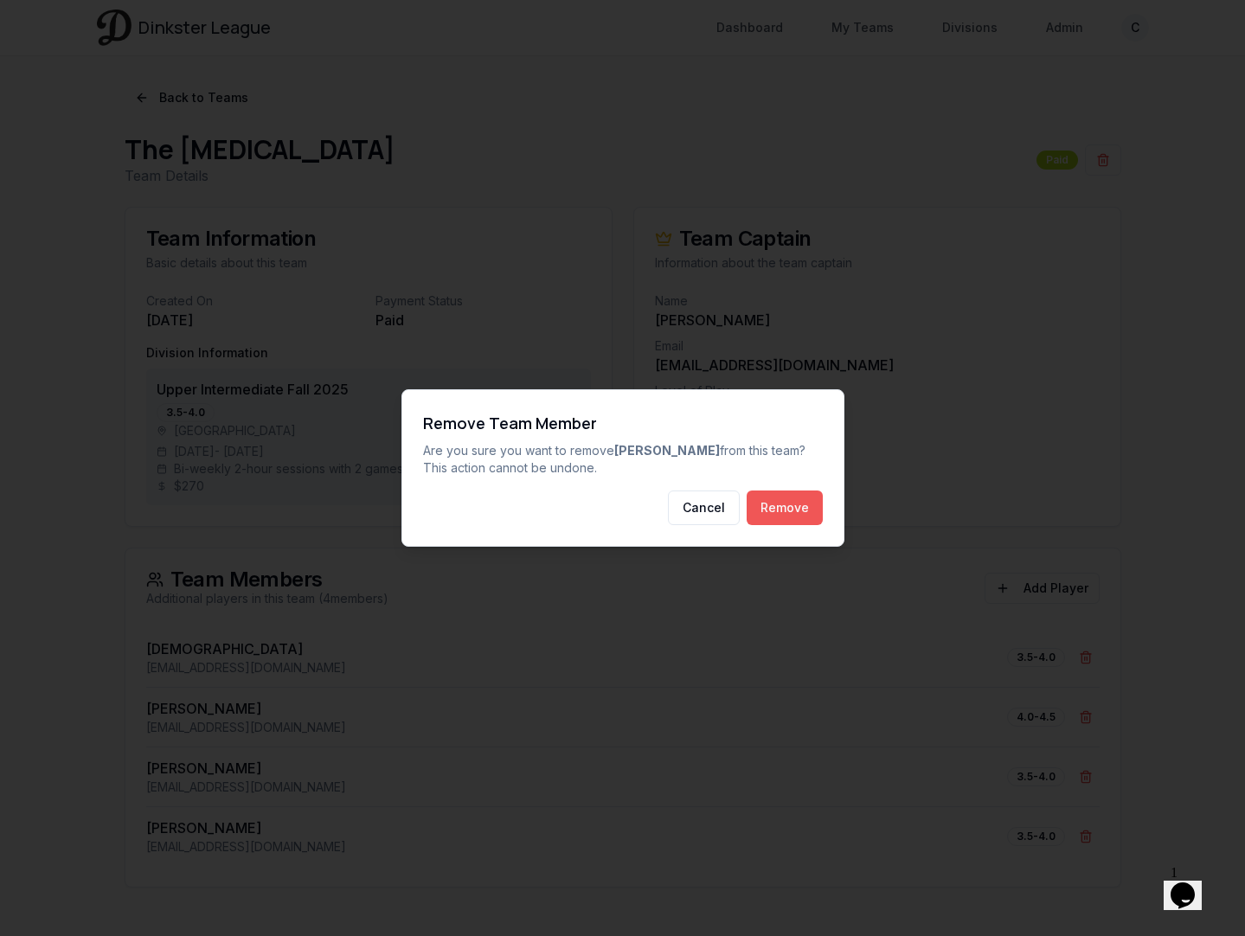
click at [796, 512] on button "Remove" at bounding box center [785, 508] width 76 height 35
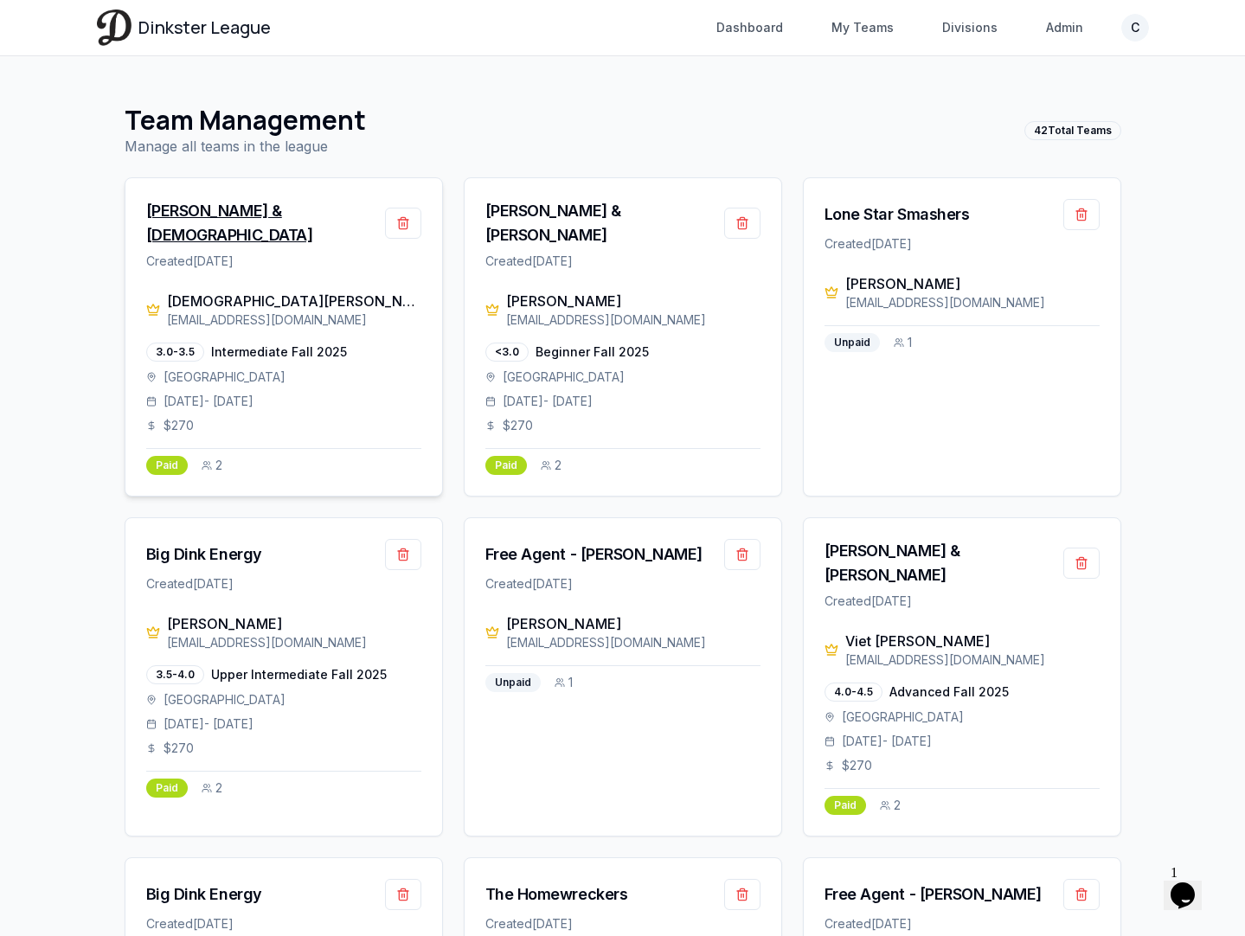
click at [190, 216] on div "[PERSON_NAME] & [DEMOGRAPHIC_DATA]" at bounding box center [265, 223] width 239 height 48
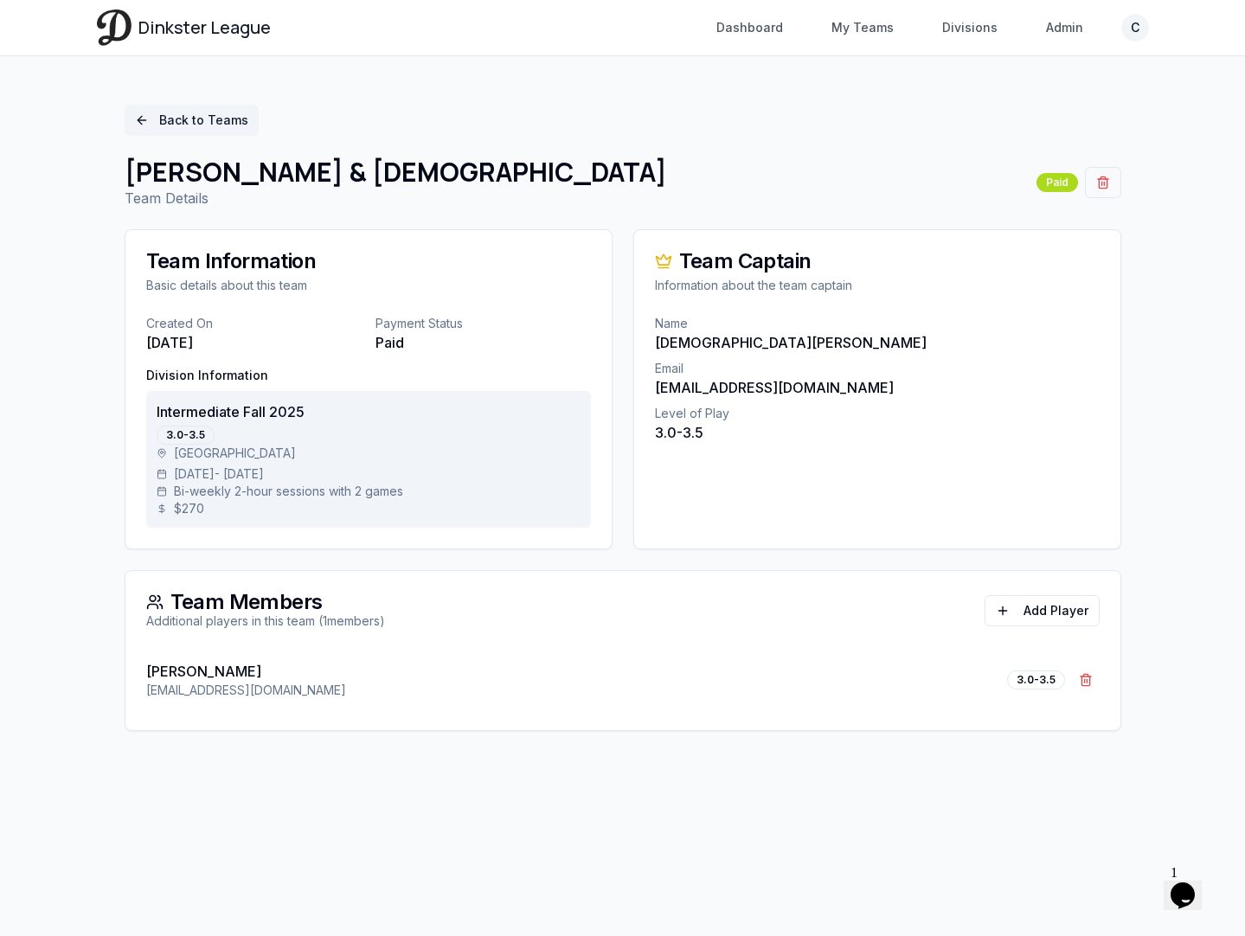
click at [184, 124] on link "Back to Teams" at bounding box center [192, 120] width 134 height 31
click at [219, 125] on link "Back to Teams" at bounding box center [192, 120] width 134 height 31
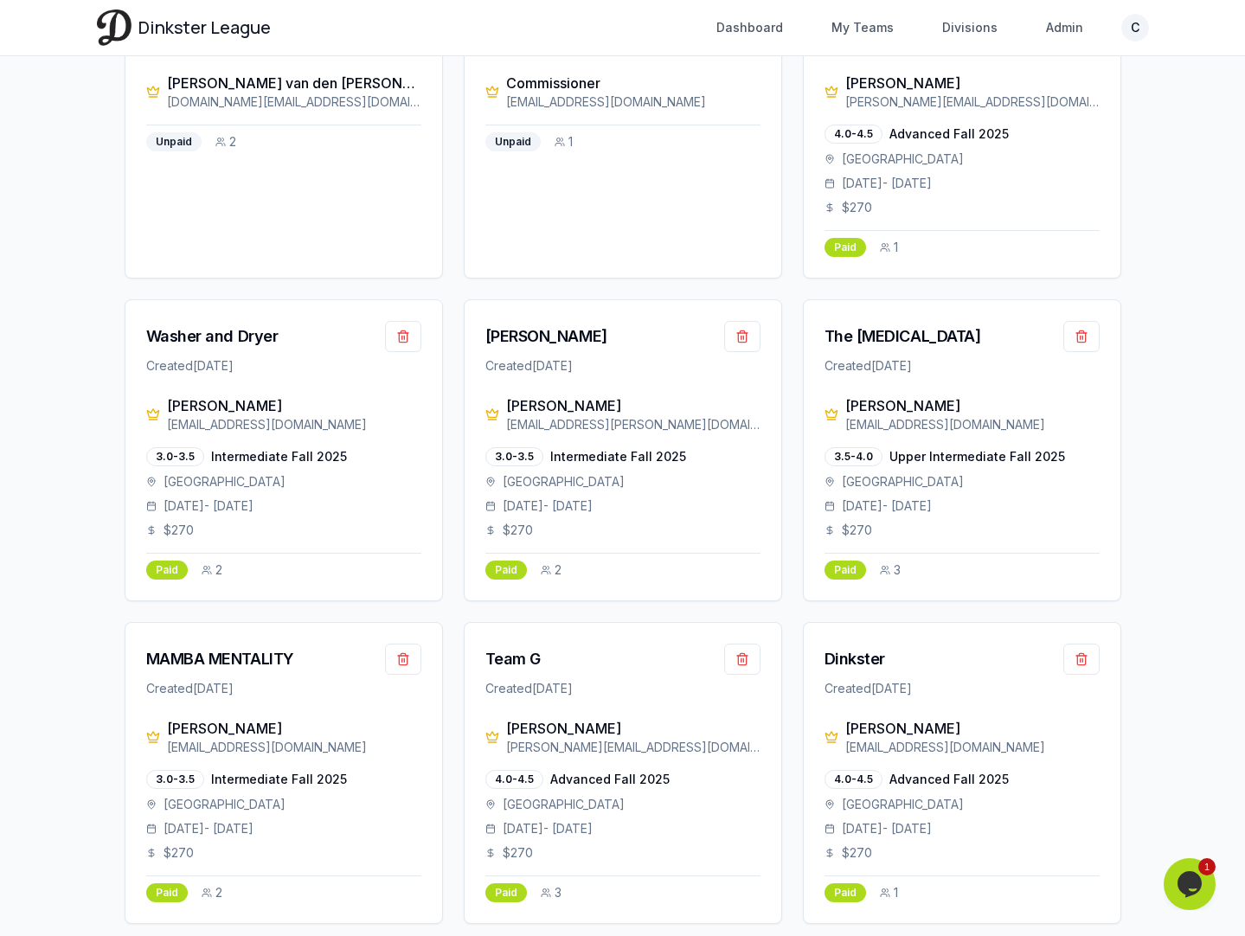
scroll to position [3681, 0]
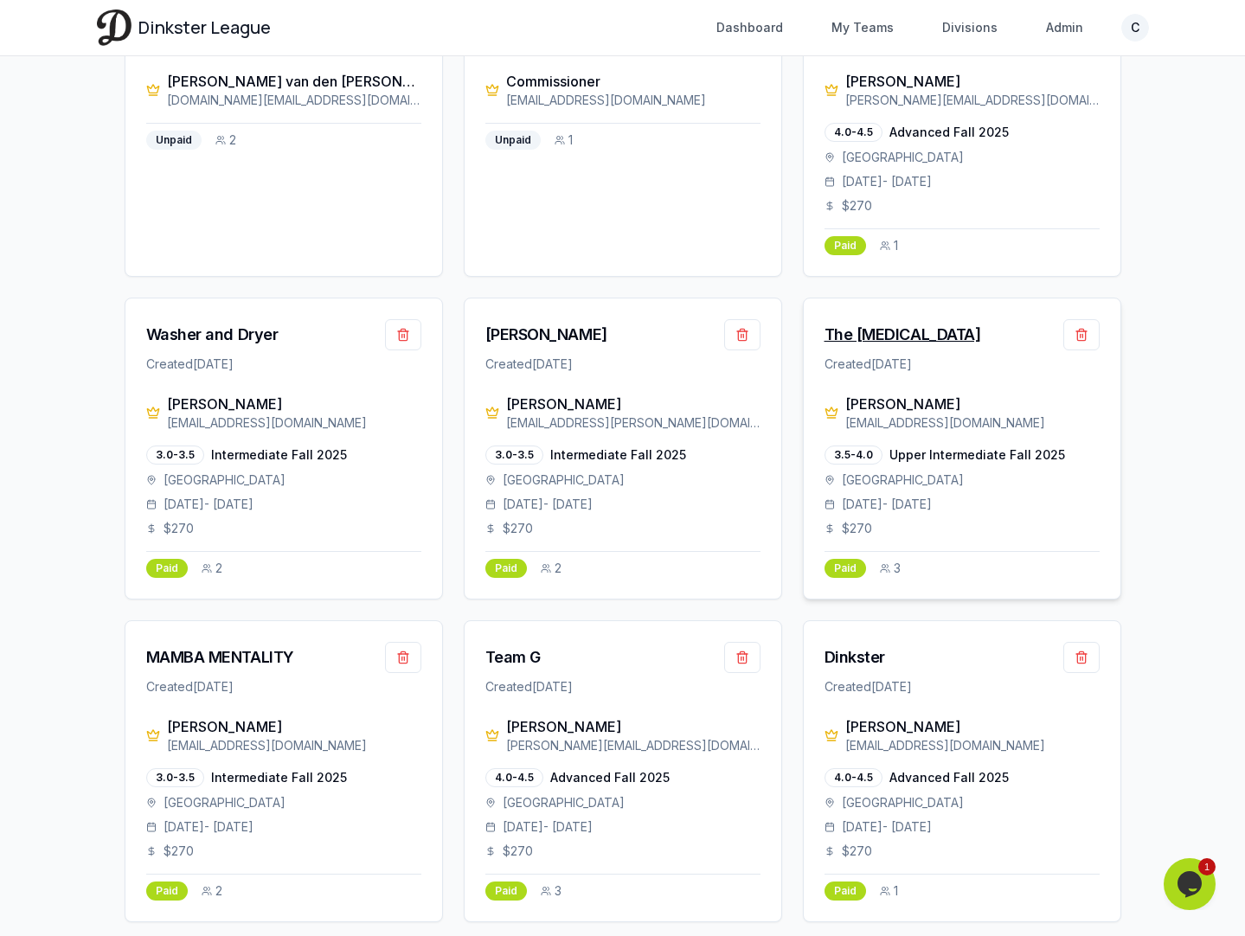
click at [856, 323] on div "The [MEDICAL_DATA]" at bounding box center [902, 335] width 157 height 24
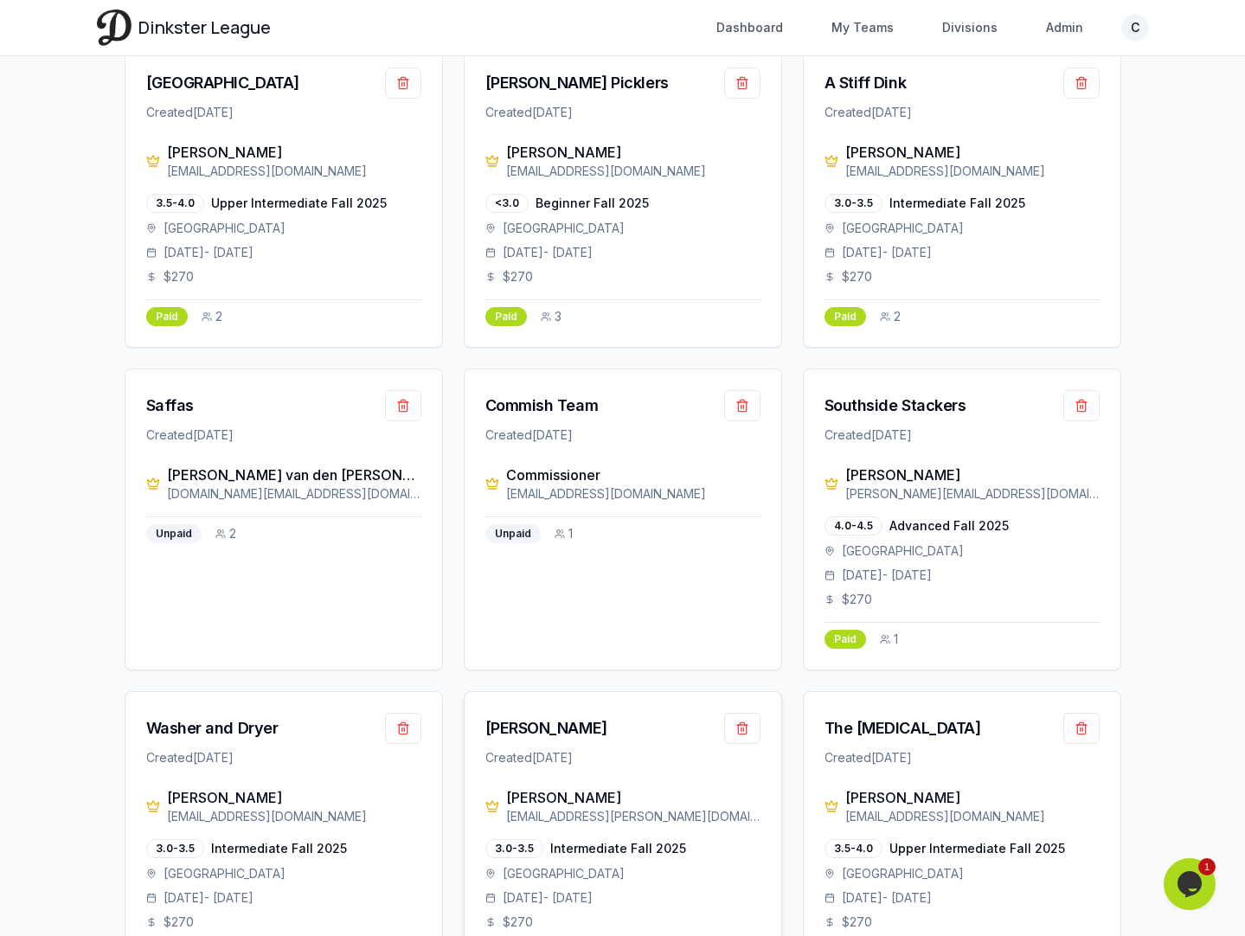
scroll to position [1942, 0]
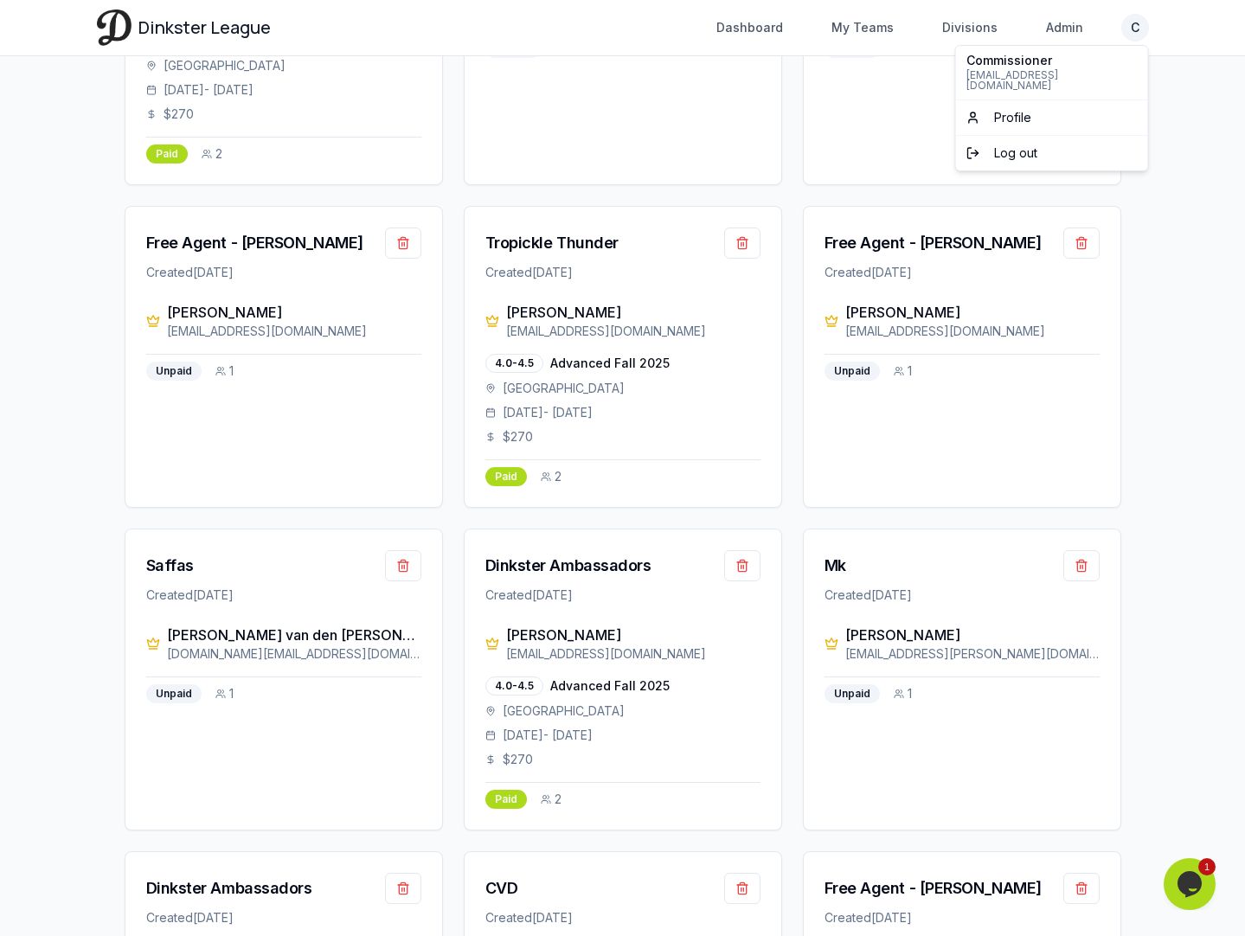
click at [1131, 26] on html "Dinkster League Dashboard My Teams Divisions Admin C Toggle navigation menu Das…" at bounding box center [622, 384] width 1245 height 4652
click at [1033, 108] on link "Profile" at bounding box center [1051, 118] width 185 height 28
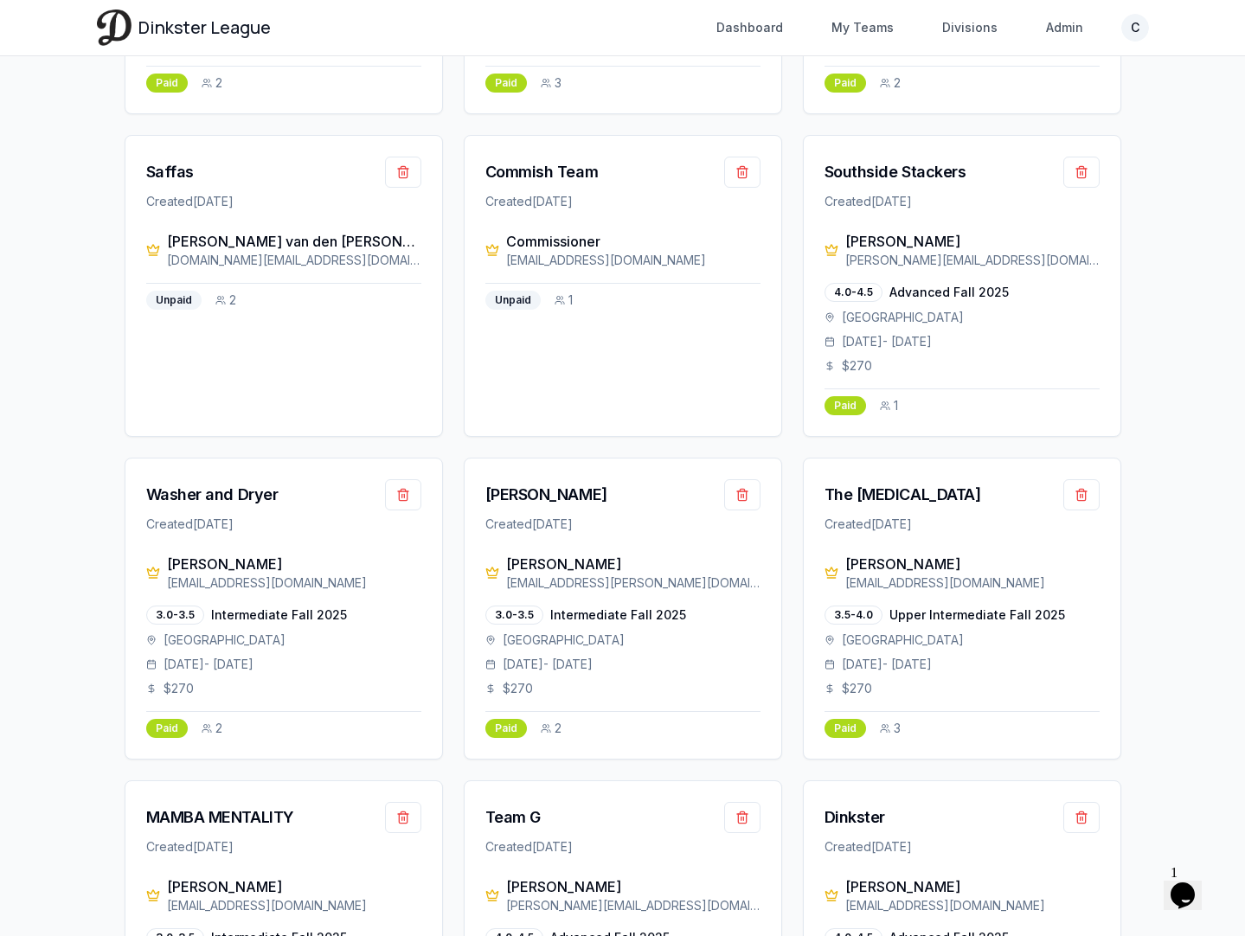
scroll to position [3522, 0]
click at [1080, 20] on link "Admin" at bounding box center [1065, 27] width 58 height 31
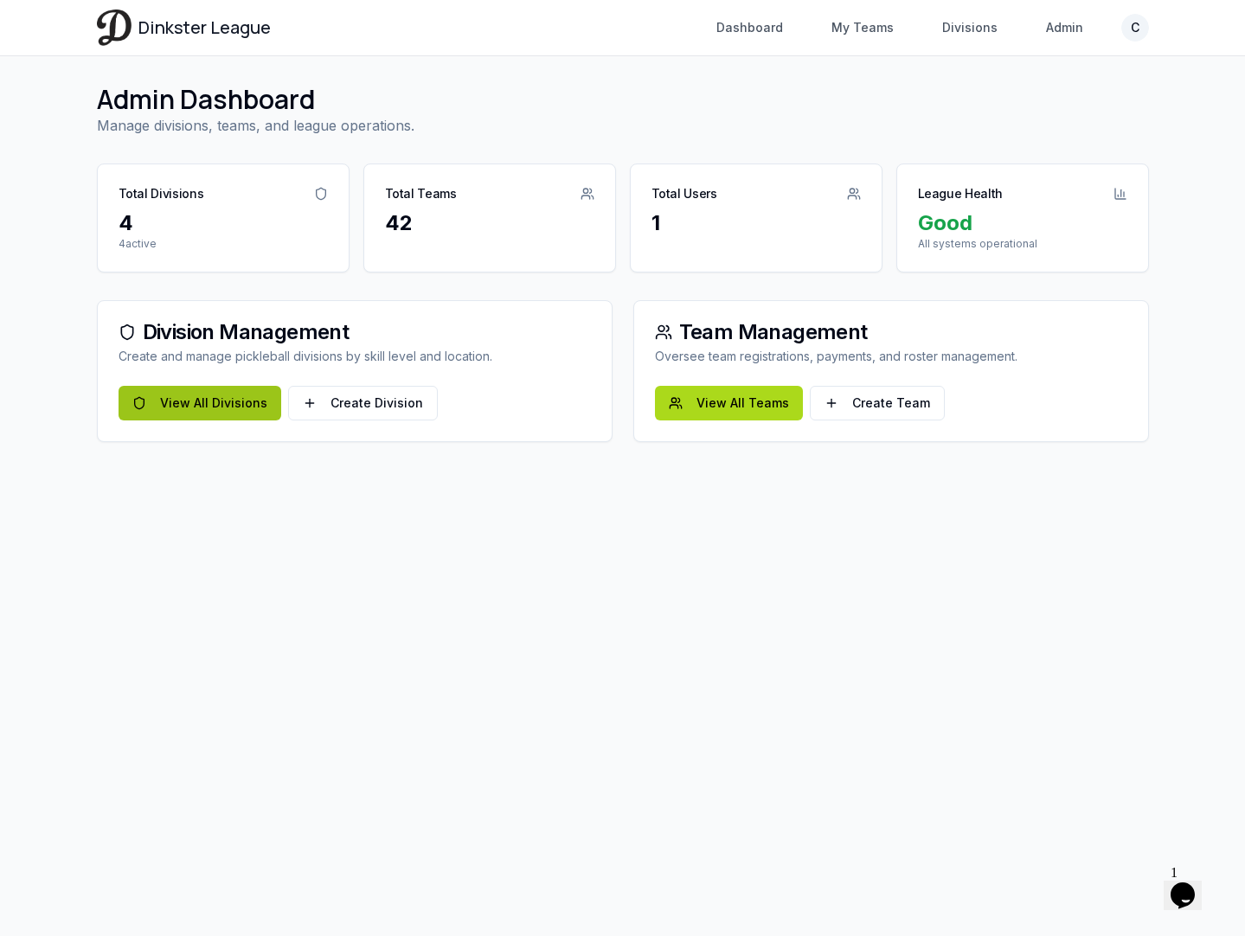
click at [216, 404] on link "View All Divisions" at bounding box center [200, 403] width 163 height 35
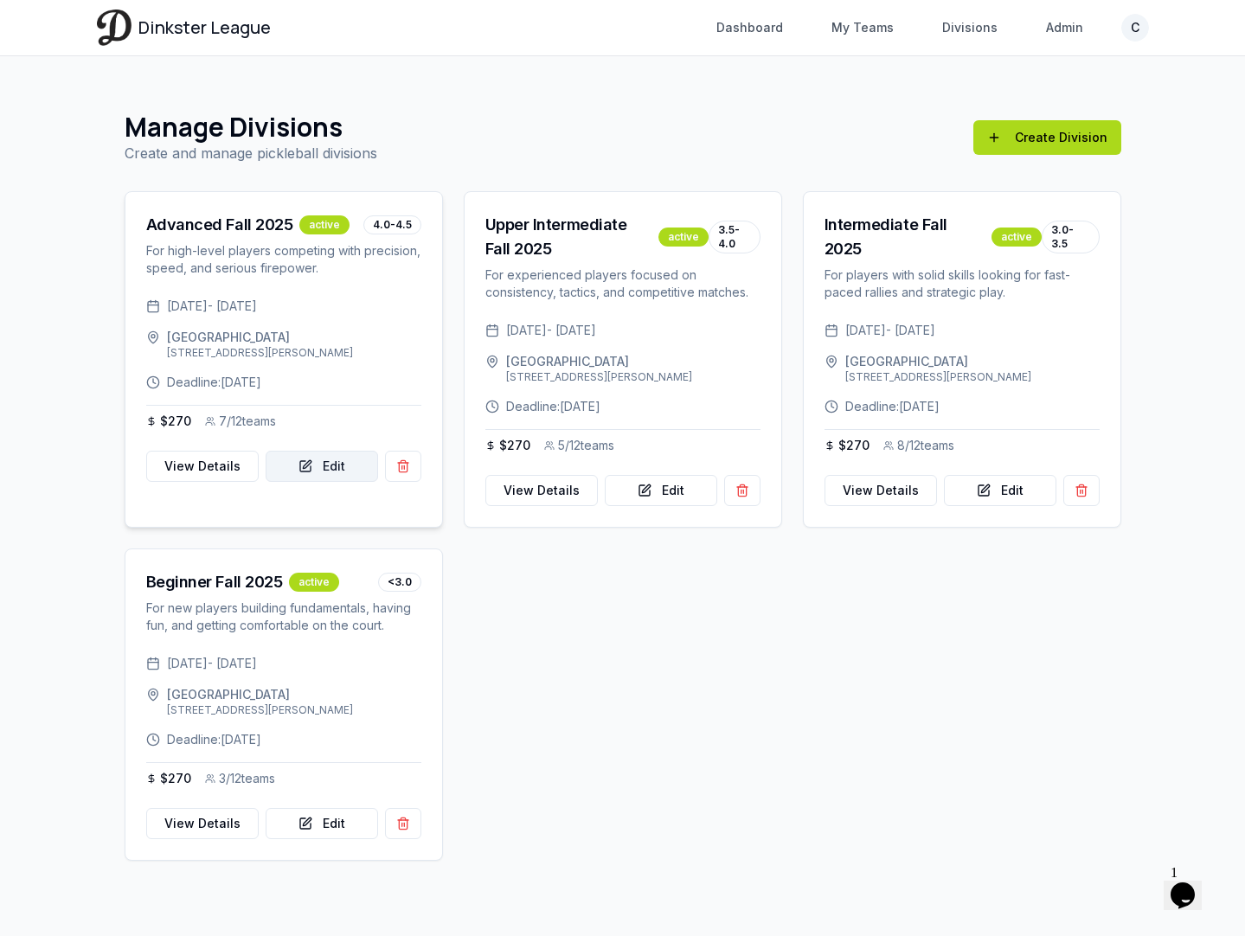
click at [315, 482] on link "Edit" at bounding box center [322, 466] width 112 height 31
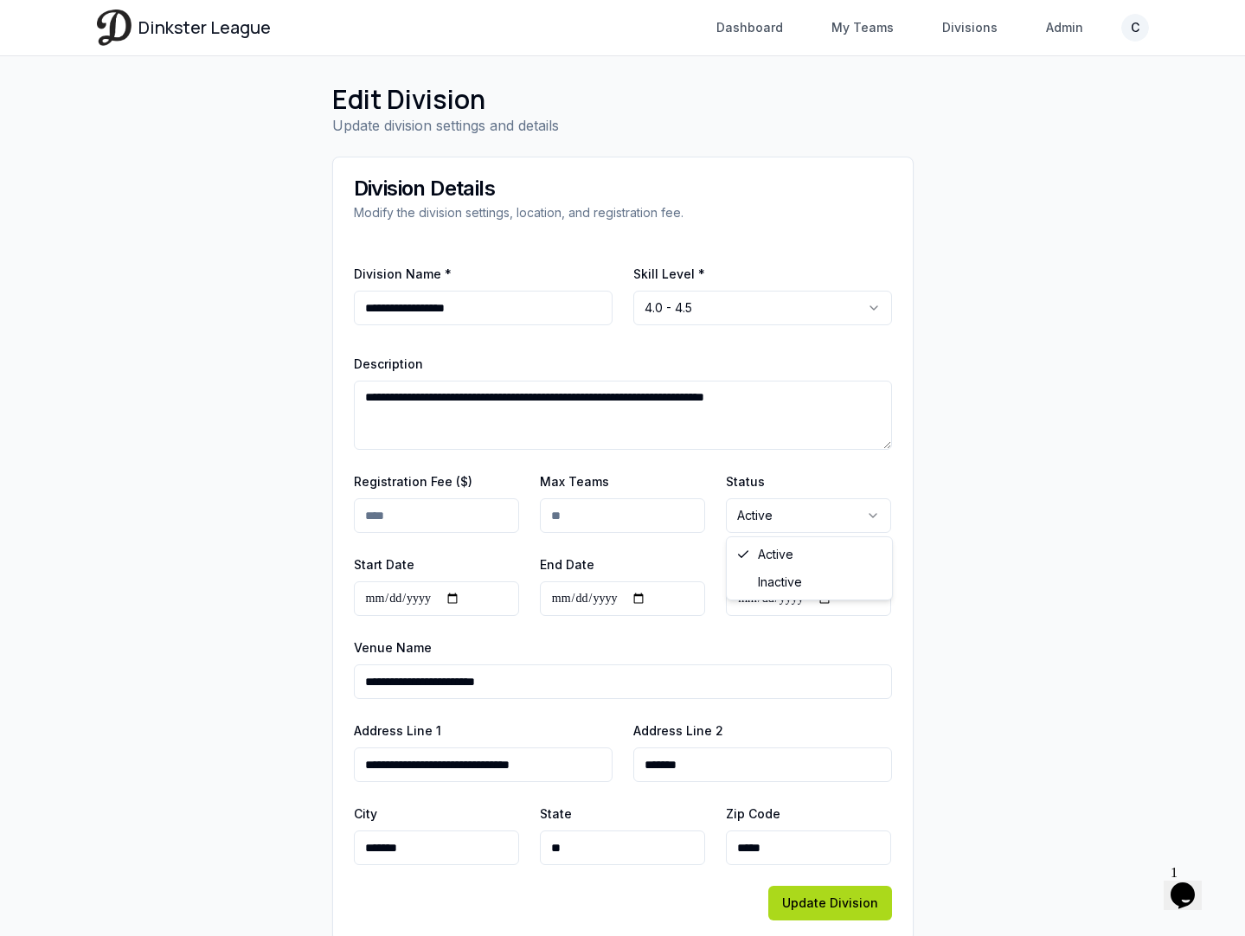
click at [750, 502] on html "**********" at bounding box center [622, 485] width 1245 height 970
click at [759, 484] on html "**********" at bounding box center [622, 485] width 1245 height 970
click at [767, 478] on div "Status Active ****** ********" at bounding box center [808, 502] width 165 height 62
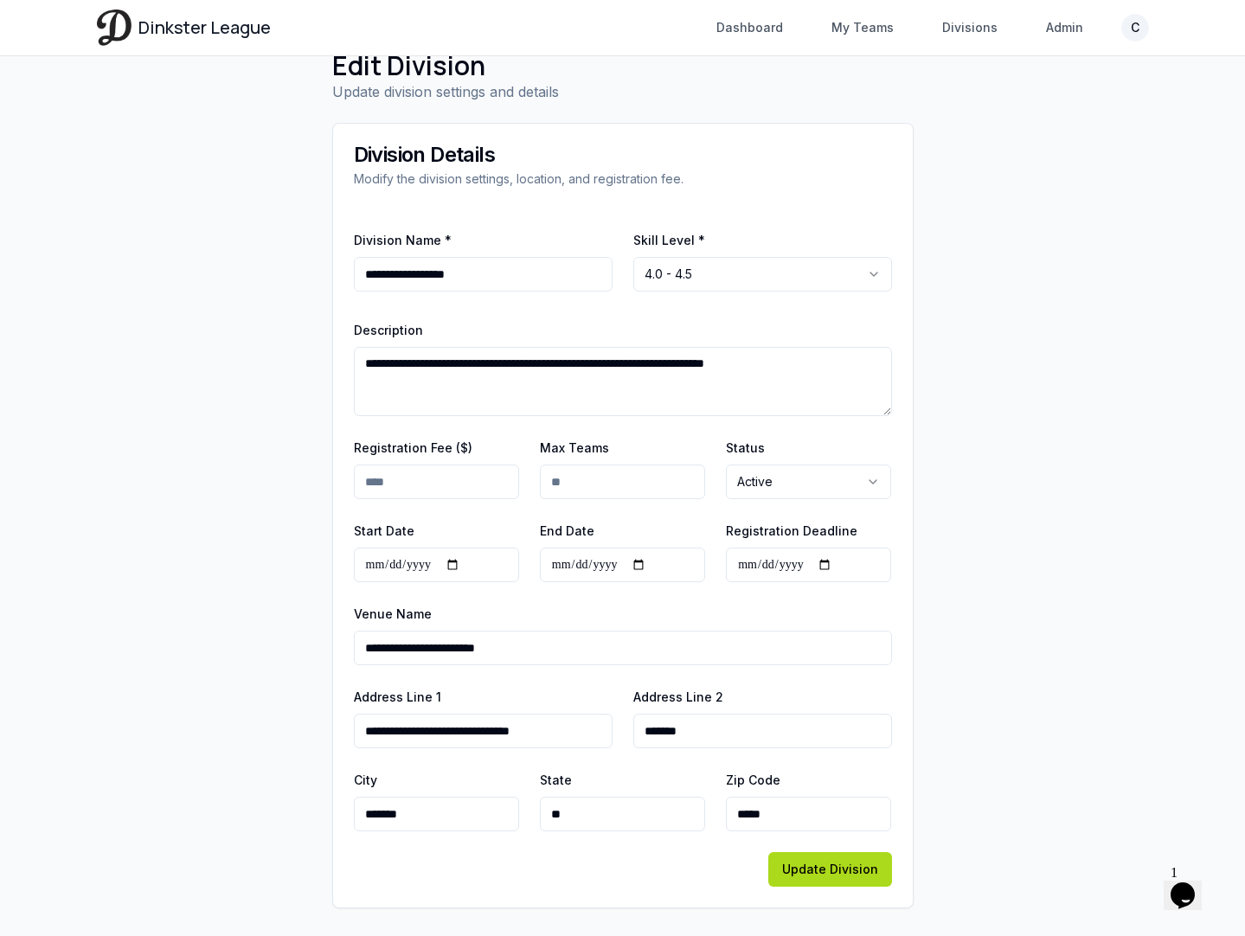
click at [794, 485] on html "**********" at bounding box center [622, 451] width 1245 height 970
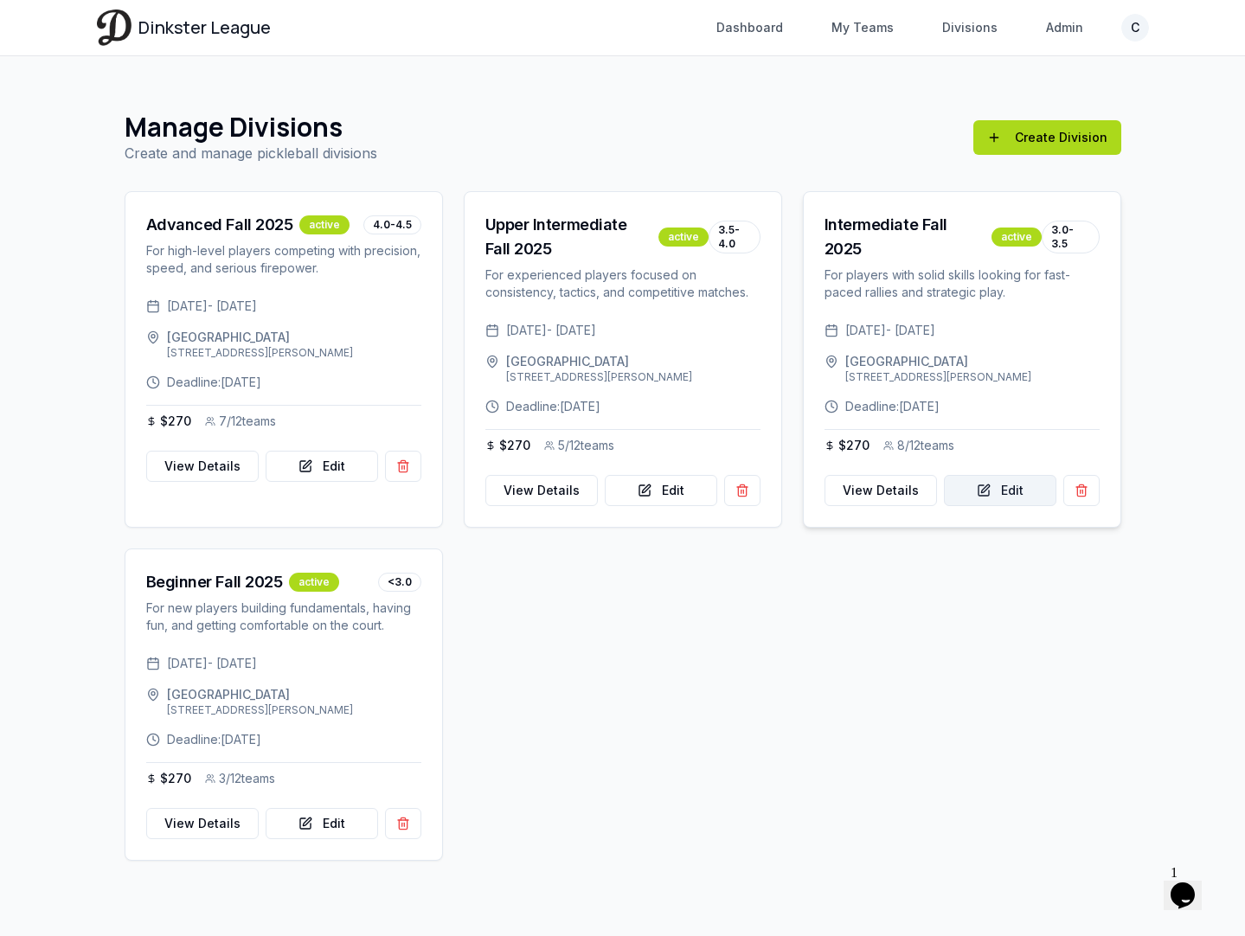
click at [977, 485] on link "Edit" at bounding box center [1000, 490] width 112 height 31
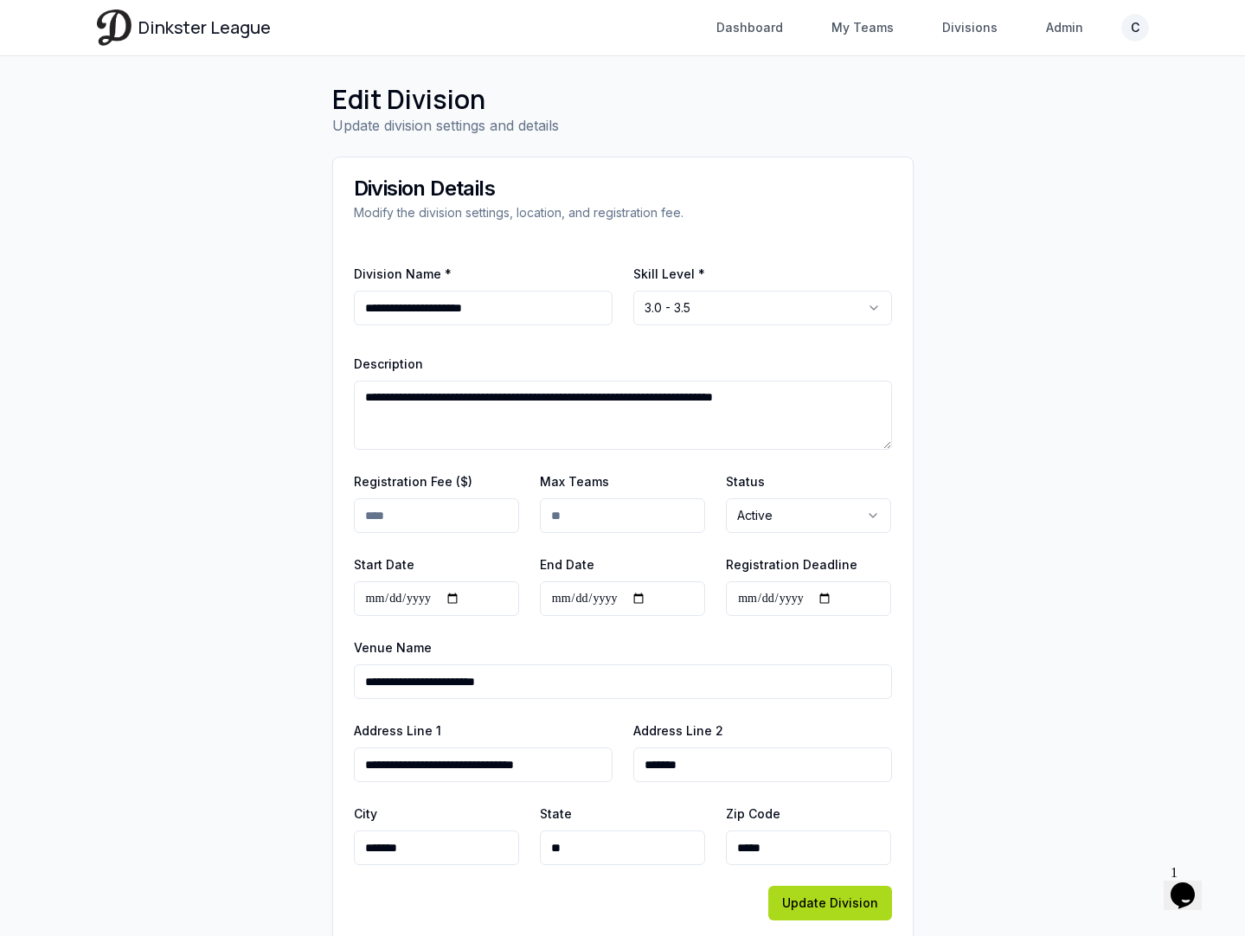
click at [380, 600] on input "**********" at bounding box center [436, 598] width 165 height 35
click at [399, 601] on input "**********" at bounding box center [436, 598] width 165 height 35
type input "**********"
click at [432, 654] on div "**********" at bounding box center [623, 668] width 538 height 62
